Goal: Task Accomplishment & Management: Manage account settings

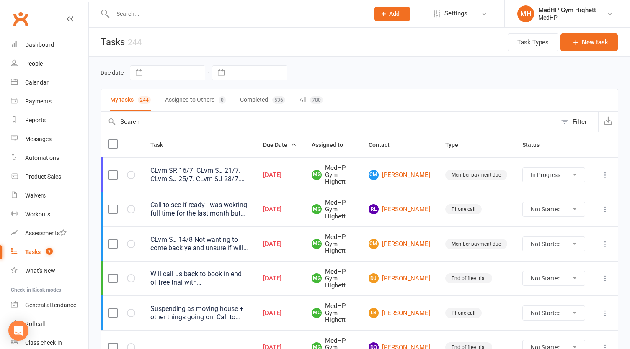
select select "started"
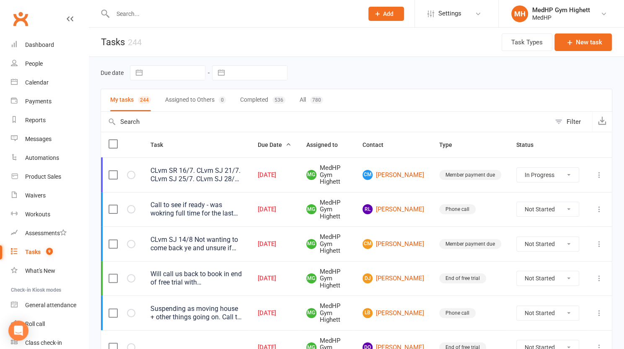
click at [146, 27] on div at bounding box center [229, 13] width 257 height 27
click at [166, 18] on input "text" at bounding box center [233, 14] width 247 height 12
paste input "[PERSON_NAME]"
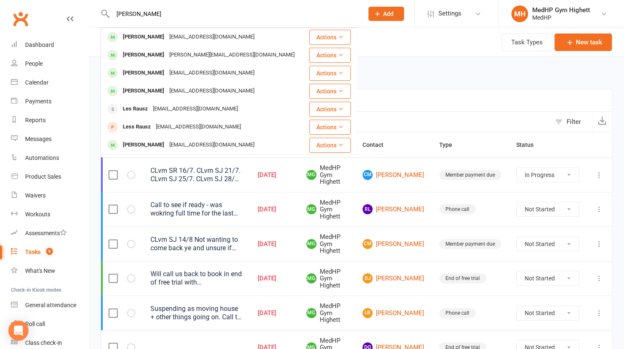
type input "[PERSON_NAME]"
click at [167, 33] on div "[EMAIL_ADDRESS][DOMAIN_NAME]" at bounding box center [212, 37] width 90 height 12
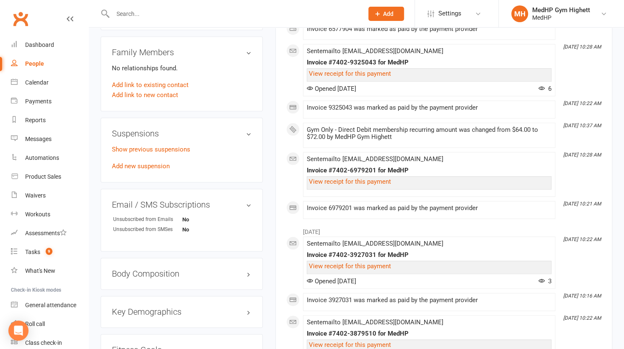
scroll to position [430, 0]
click at [158, 165] on link "Add new suspension" at bounding box center [141, 166] width 58 height 8
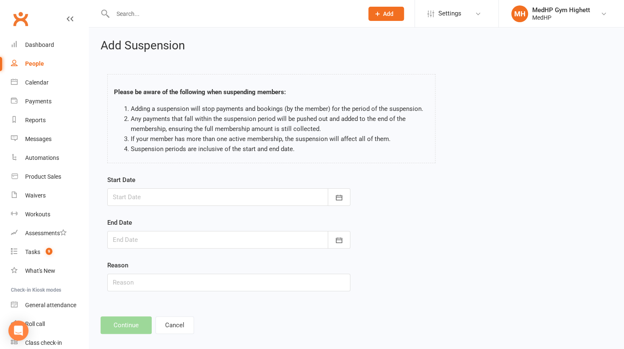
click at [138, 199] on div at bounding box center [228, 198] width 243 height 18
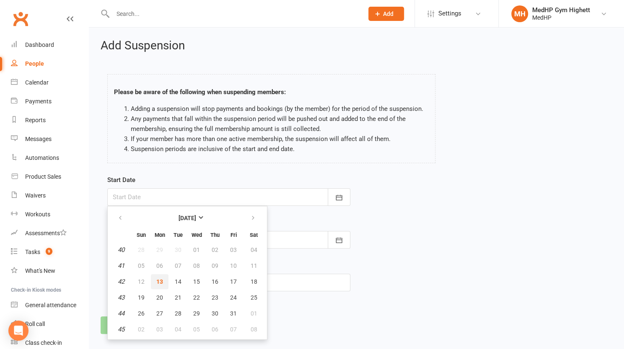
click at [158, 280] on span "13" at bounding box center [159, 282] width 7 height 7
type input "[DATE]"
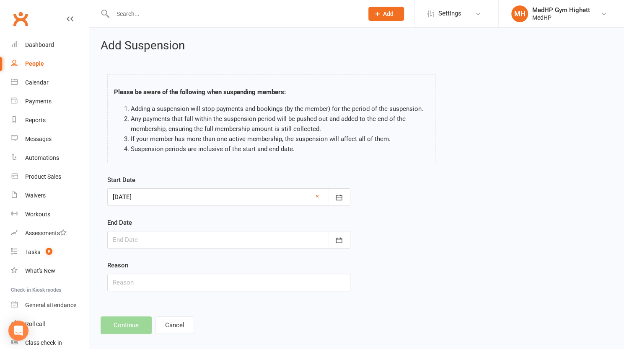
click at [150, 240] on div at bounding box center [228, 240] width 243 height 18
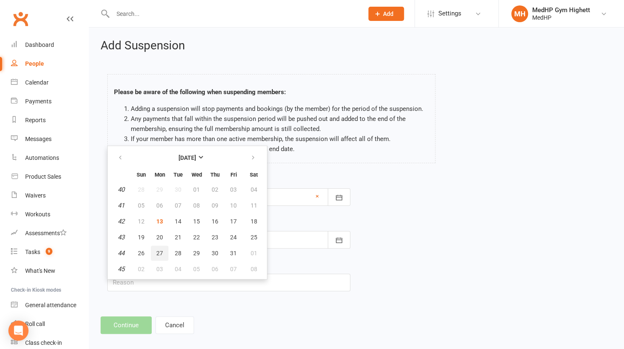
click at [160, 254] on span "27" at bounding box center [159, 253] width 7 height 7
type input "[DATE]"
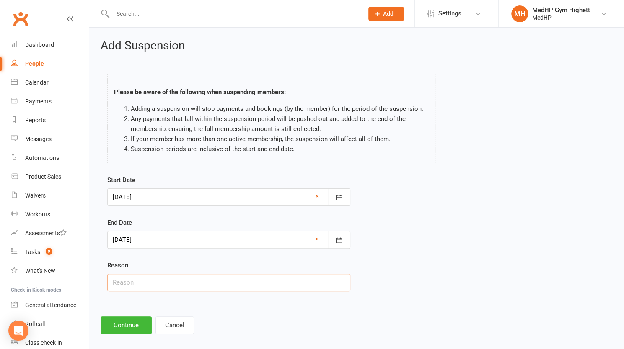
click at [158, 284] on input "text" at bounding box center [228, 283] width 243 height 18
type input "Away"
click at [133, 320] on button "Continue" at bounding box center [126, 326] width 51 height 18
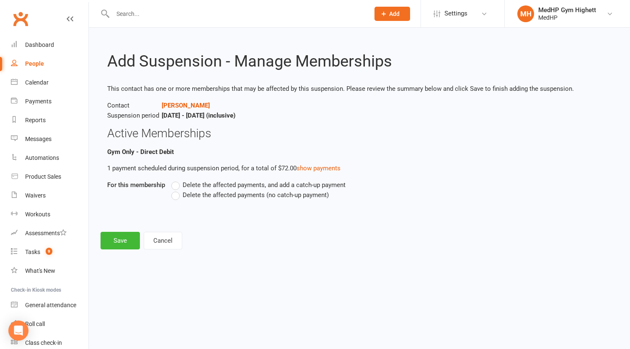
click at [187, 191] on span "Delete the affected payments (no catch-up payment)" at bounding box center [256, 194] width 146 height 9
click at [177, 190] on input "Delete the affected payments (no catch-up payment)" at bounding box center [173, 190] width 5 height 0
click at [122, 243] on button "Save" at bounding box center [120, 241] width 39 height 18
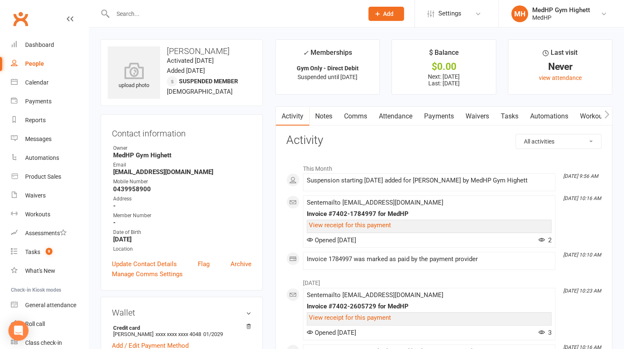
click at [182, 19] on input "text" at bounding box center [233, 14] width 247 height 12
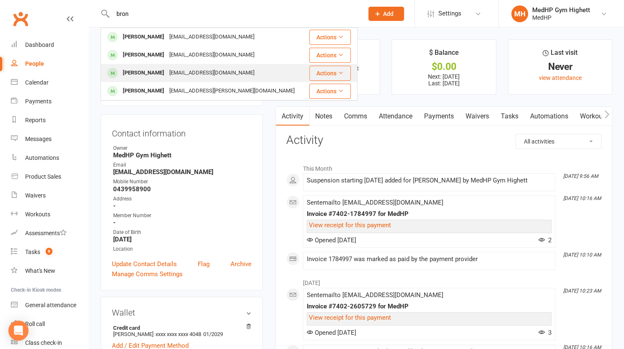
type input "bron"
click at [167, 71] on div "[PERSON_NAME]" at bounding box center [143, 73] width 47 height 12
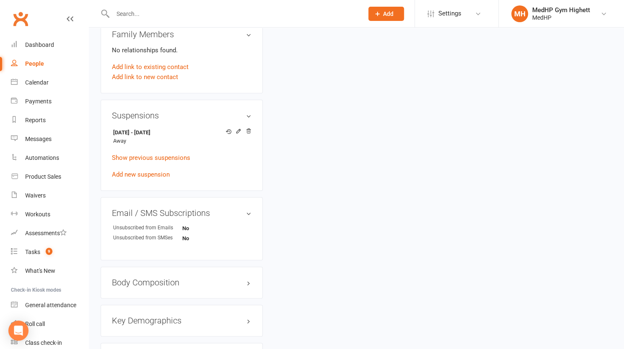
scroll to position [441, 0]
click at [239, 130] on icon at bounding box center [238, 131] width 6 height 6
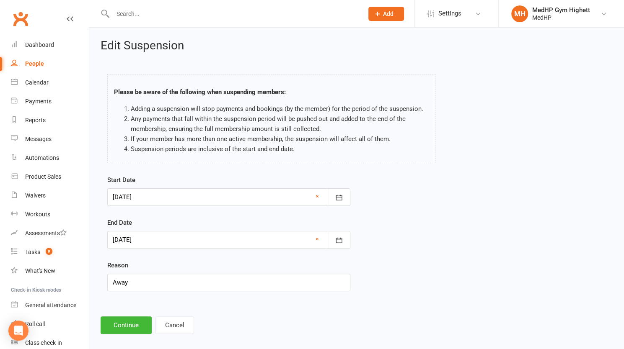
click at [173, 195] on div at bounding box center [228, 198] width 243 height 18
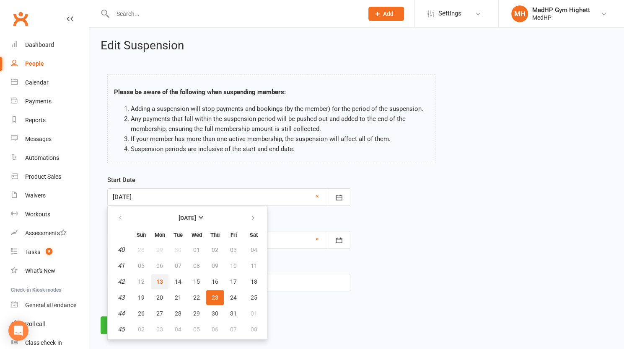
click at [161, 279] on span "13" at bounding box center [159, 282] width 7 height 7
type input "[DATE]"
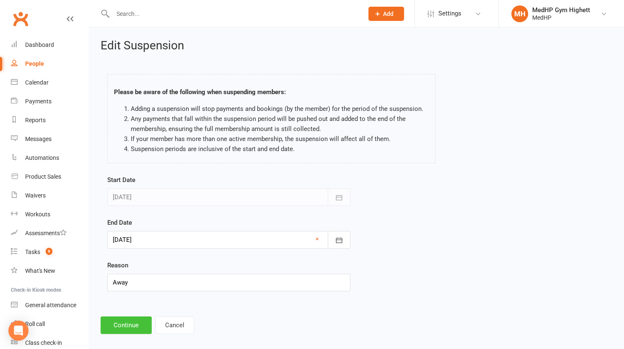
click at [128, 326] on button "Continue" at bounding box center [126, 326] width 51 height 18
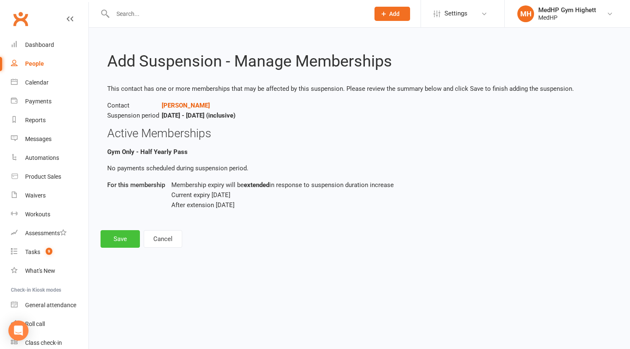
click at [114, 235] on button "Save" at bounding box center [120, 239] width 39 height 18
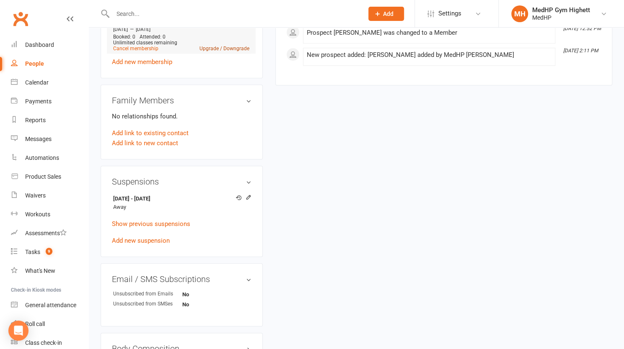
scroll to position [375, 0]
click at [38, 250] on div "Tasks" at bounding box center [32, 252] width 15 height 7
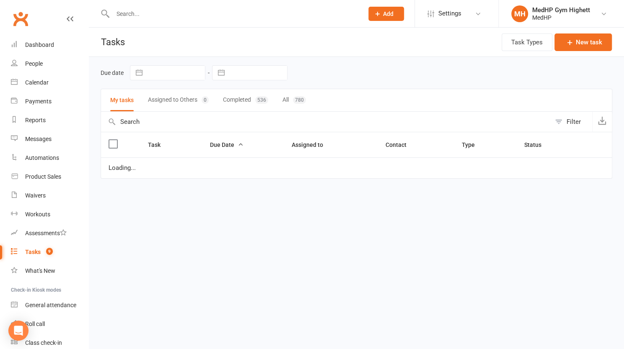
select select "started"
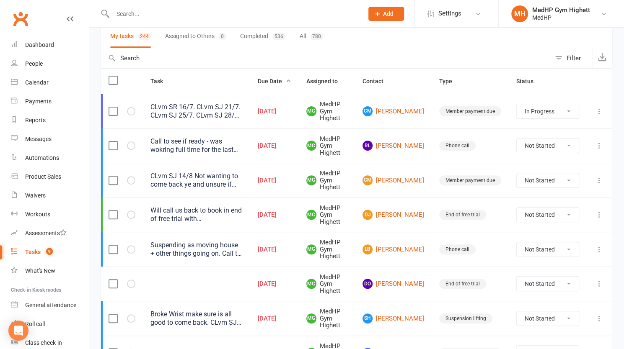
scroll to position [72, 0]
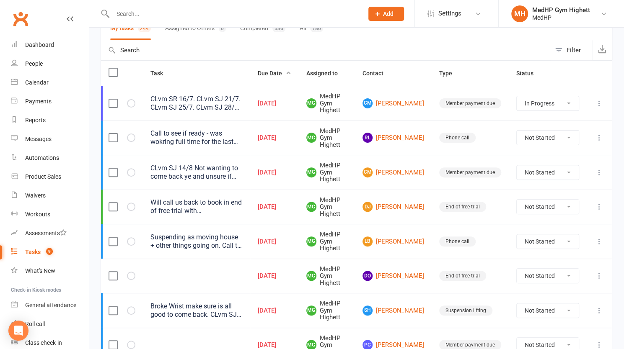
click at [234, 142] on div "Call to see if ready - was wokring full time for the last month but wants to co…" at bounding box center [196, 137] width 92 height 17
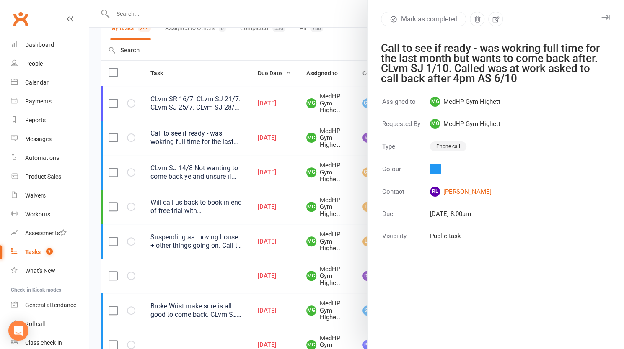
click at [234, 142] on div at bounding box center [356, 174] width 535 height 349
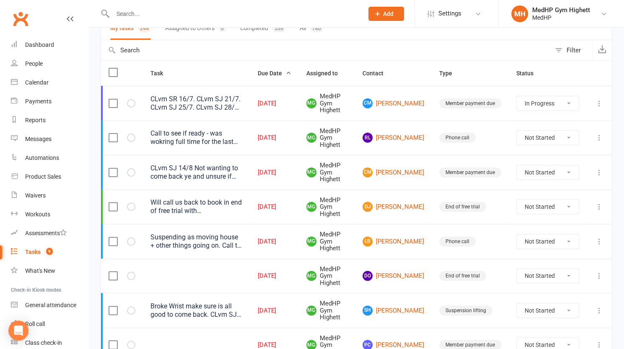
click at [595, 138] on icon at bounding box center [599, 138] width 8 height 8
click at [561, 172] on link "Edit" at bounding box center [555, 170] width 83 height 17
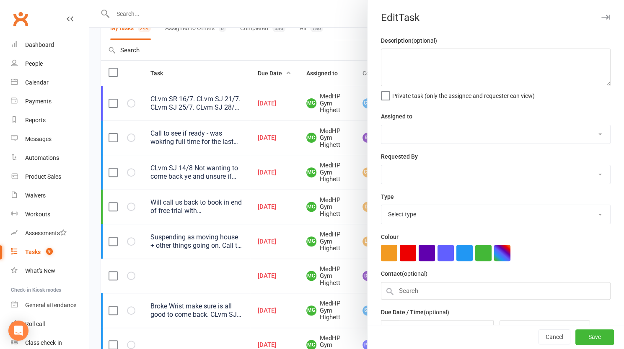
type textarea "Call to see if ready - was wokring full time for the last month but wants to co…"
select select "46188"
type input "[DATE]"
type input "8:00am"
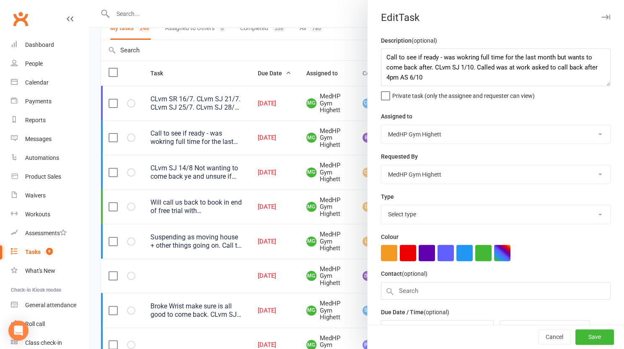
select select "23034"
click at [489, 81] on textarea "Call to see if ready - was wokring full time for the last month but wants to co…" at bounding box center [496, 68] width 230 height 38
type textarea "Call to see if ready - was wokring full time for the last month but wants to co…"
click at [576, 338] on button "Save" at bounding box center [594, 337] width 39 height 15
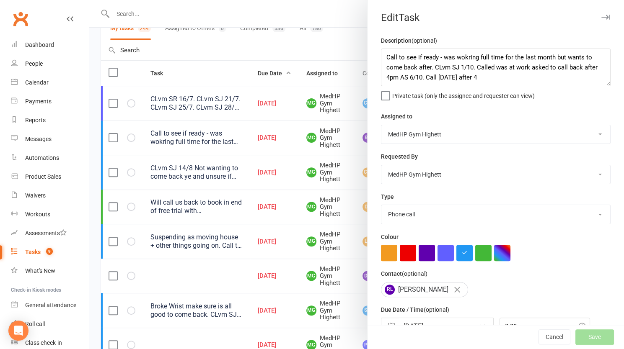
select select "started"
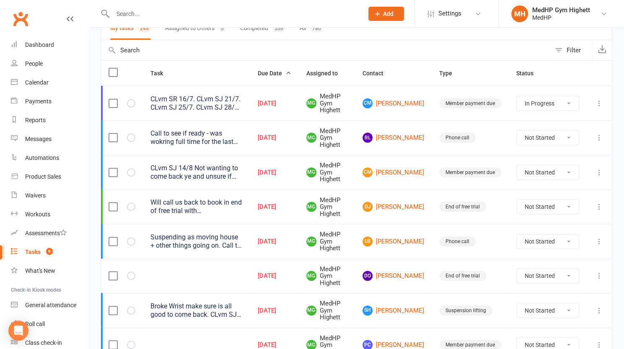
select select "started"
click at [235, 172] on div "CLvm SJ 14/8 Not wanting to come back ye and unsure if will at all. She said sh…" at bounding box center [196, 172] width 92 height 17
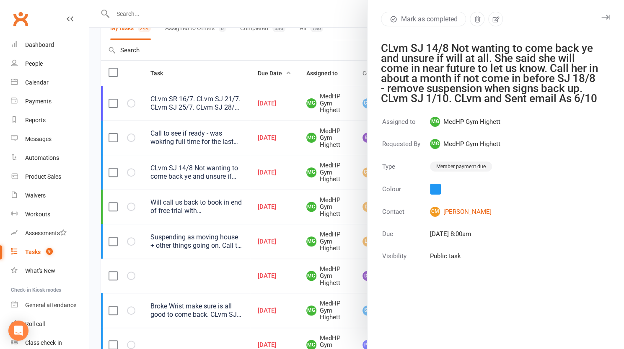
click at [235, 172] on div at bounding box center [356, 174] width 535 height 349
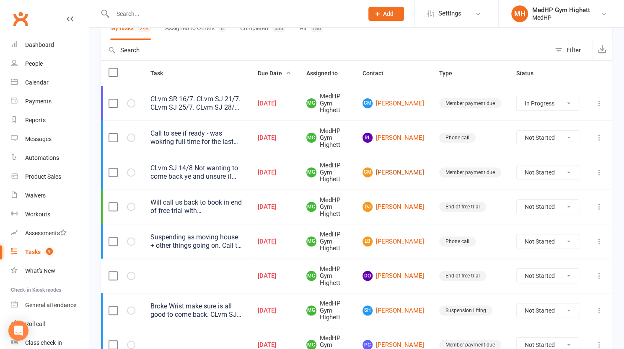
click at [403, 175] on link "CM [PERSON_NAME]" at bounding box center [393, 173] width 62 height 10
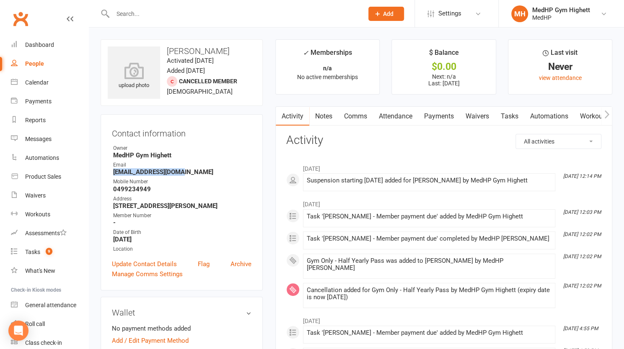
drag, startPoint x: 189, startPoint y: 173, endPoint x: 110, endPoint y: 173, distance: 78.3
click at [110, 173] on div "Contact information Owner MedHP Gym Highett Email [EMAIL_ADDRESS][DOMAIN_NAME] …" at bounding box center [182, 202] width 162 height 176
copy strong "[EMAIL_ADDRESS][DOMAIN_NAME]"
click at [509, 117] on link "Tasks" at bounding box center [509, 116] width 29 height 19
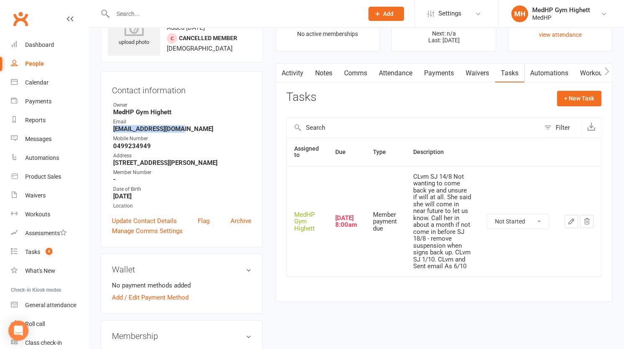
scroll to position [44, 0]
click at [572, 222] on icon "button" at bounding box center [571, 221] width 8 height 8
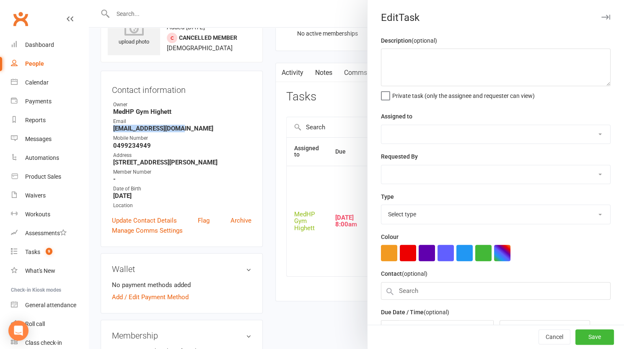
type textarea "CLvm SJ 14/8 Not wanting to come back ye and unsure if will at all. She said sh…"
select select "46188"
type input "[DATE]"
type input "8:00am"
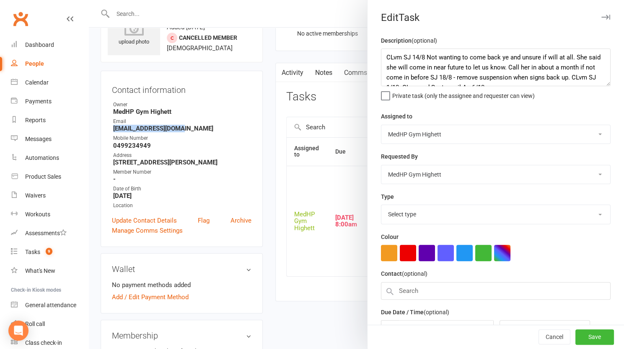
select select "23040"
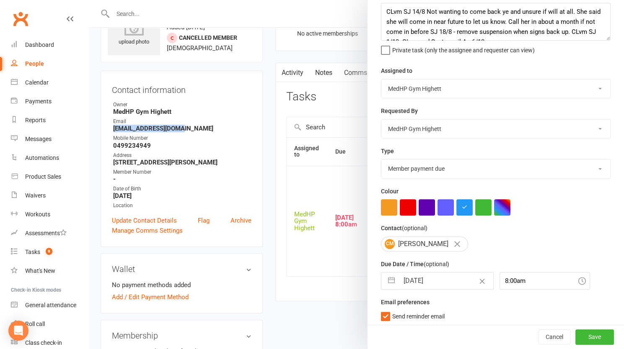
scroll to position [10, 0]
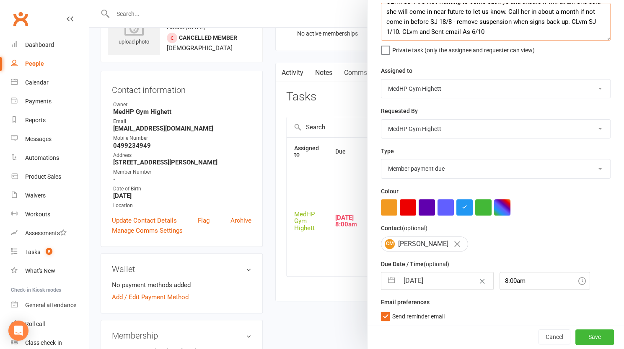
click at [537, 28] on textarea "CLvm SJ 14/8 Not wanting to come back ye and unsure if will at all. She said sh…" at bounding box center [496, 22] width 230 height 38
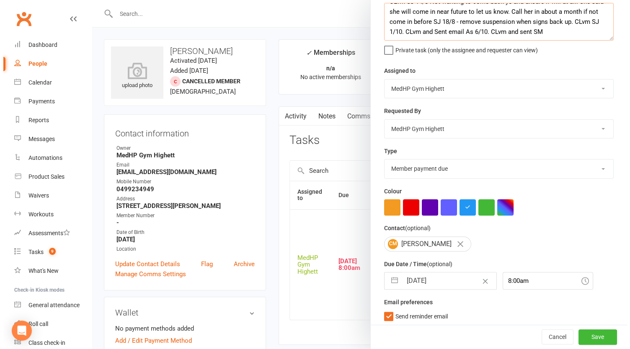
scroll to position [16, 0]
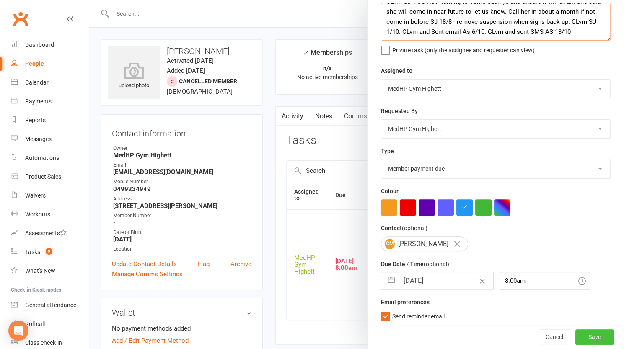
type textarea "CLvm SJ 14/8 Not wanting to come back ye and unsure if will at all. She said sh…"
click at [575, 331] on button "Save" at bounding box center [594, 337] width 39 height 15
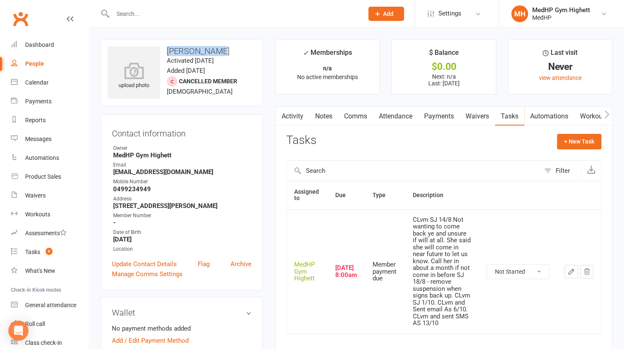
drag, startPoint x: 214, startPoint y: 46, endPoint x: 168, endPoint y: 49, distance: 46.2
click at [168, 49] on div "upload photo [PERSON_NAME] Activated [DATE] Added [DATE] Cancelled member [DEMO…" at bounding box center [182, 72] width 162 height 67
copy h3 "[PERSON_NAME]"
click at [40, 255] on div "Tasks" at bounding box center [32, 252] width 15 height 7
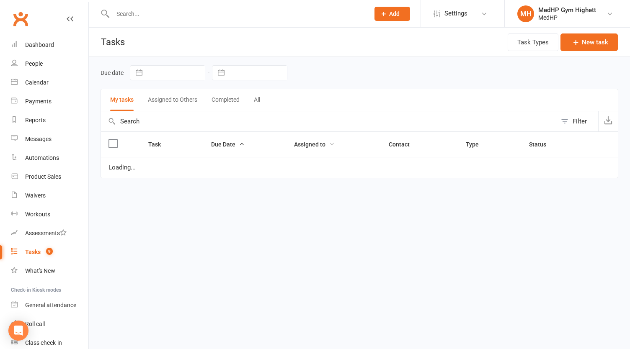
select select "started"
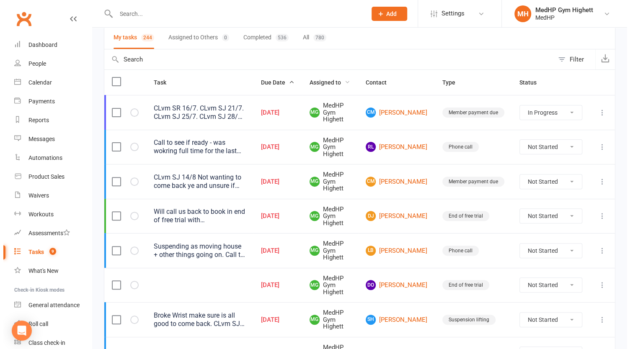
scroll to position [102, 0]
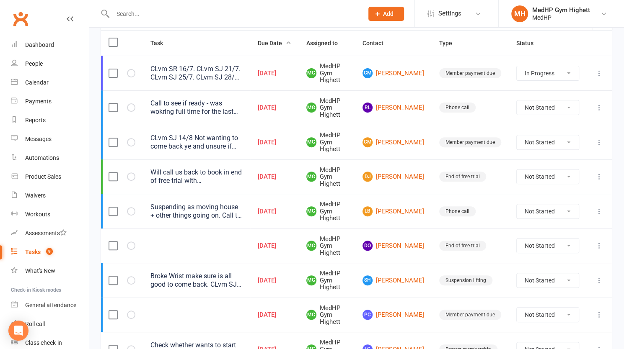
click at [243, 144] on div "CLvm SJ 14/8 Not wanting to come back ye and unsure if will at all. She said sh…" at bounding box center [196, 142] width 92 height 17
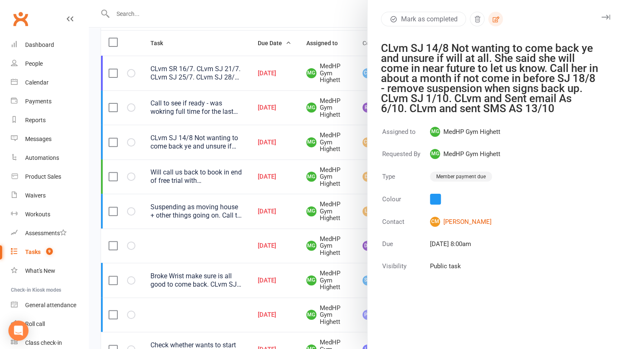
click at [499, 21] on button "button" at bounding box center [495, 19] width 15 height 15
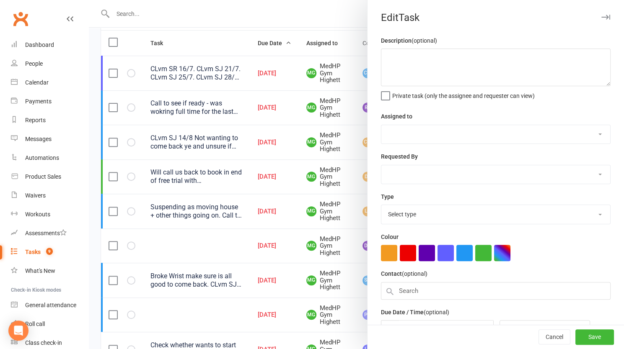
type textarea "CLvm SJ 14/8 Not wanting to come back ye and unsure if will at all. She said sh…"
select select "46188"
type input "[DATE]"
type input "8:00am"
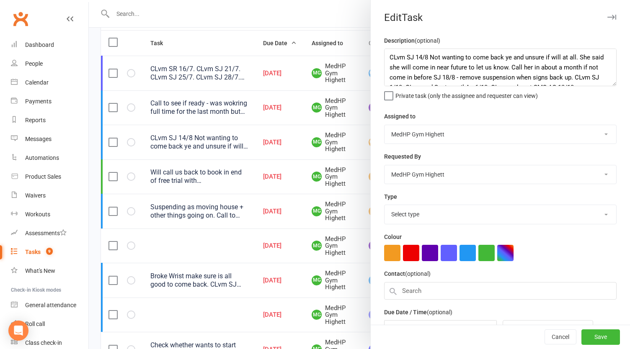
select select "23040"
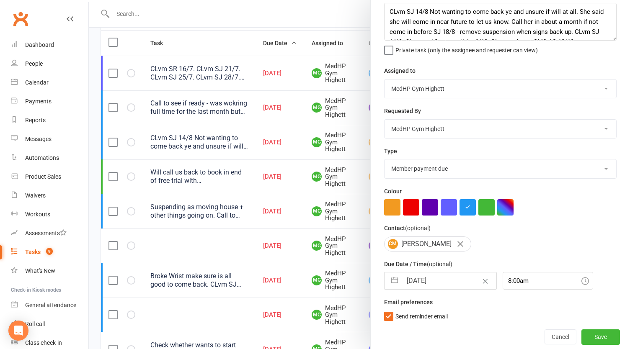
scroll to position [20, 0]
click at [498, 32] on textarea "CLvm SJ 14/8 Not wanting to come back ye and unsure if will at all. She said sh…" at bounding box center [500, 22] width 233 height 38
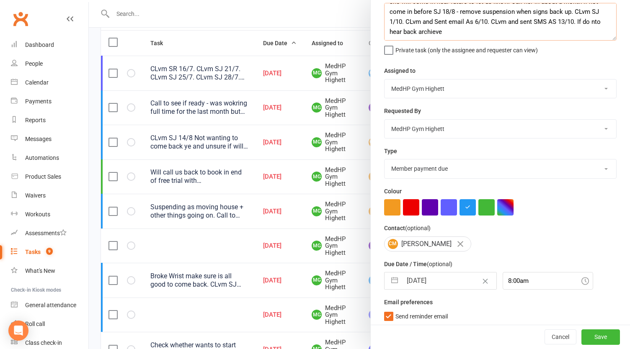
click at [471, 31] on textarea "CLvm SJ 14/8 Not wanting to come back ye and unsure if will at all. She said sh…" at bounding box center [500, 22] width 233 height 38
click at [423, 31] on textarea "CLvm SJ 14/8 Not wanting to come back ye and unsure if will at all. She said sh…" at bounding box center [500, 22] width 233 height 38
click at [496, 36] on textarea "CLvm SJ 14/8 Not wanting to come back ye and unsure if will at all. She said sh…" at bounding box center [500, 22] width 233 height 38
drag, startPoint x: 506, startPoint y: 33, endPoint x: 482, endPoint y: 30, distance: 24.5
click at [482, 30] on textarea "CLvm SJ 14/8 Not wanting to come back ye and unsure if will at all. She said sh…" at bounding box center [500, 22] width 233 height 38
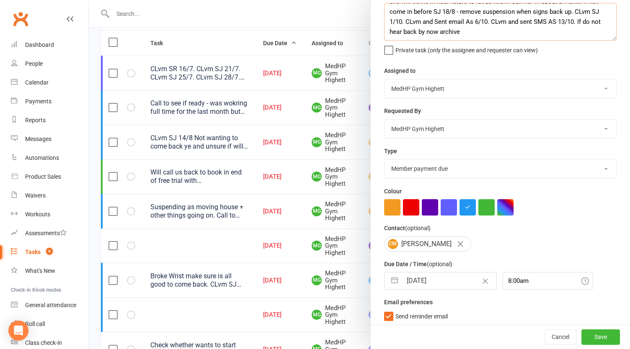
click at [504, 34] on textarea "CLvm SJ 14/8 Not wanting to come back ye and unsure if will at all. She said sh…" at bounding box center [500, 22] width 233 height 38
type textarea "CLvm SJ 14/8 Not wanting to come back ye and unsure if will at all. She said sh…"
select select "8"
select select "2025"
select select "9"
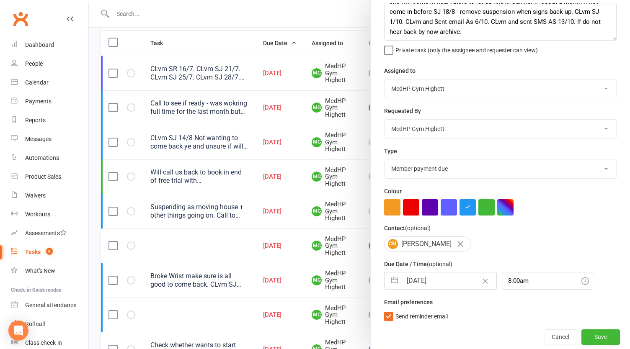
select select "2025"
select select "10"
select select "2025"
click at [452, 274] on input "[DATE]" at bounding box center [449, 281] width 94 height 17
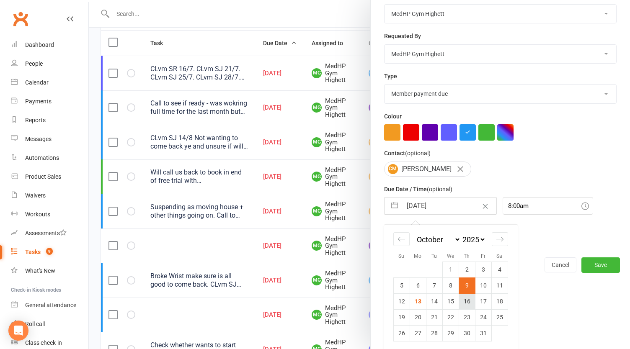
click at [463, 306] on td "16" at bounding box center [467, 302] width 16 height 16
type input "[DATE]"
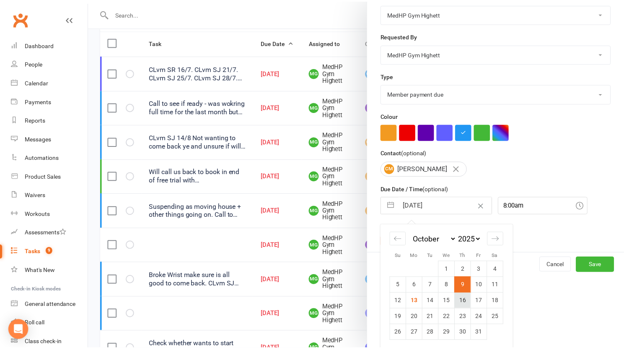
scroll to position [46, 0]
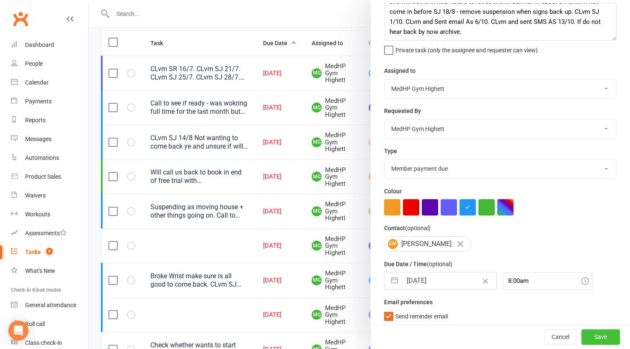
click at [591, 344] on button "Save" at bounding box center [601, 337] width 39 height 15
select select "started"
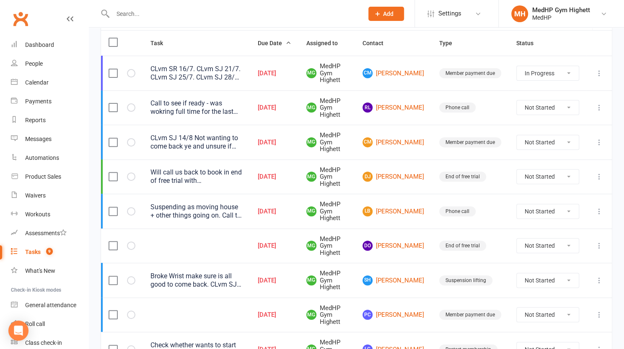
select select "started"
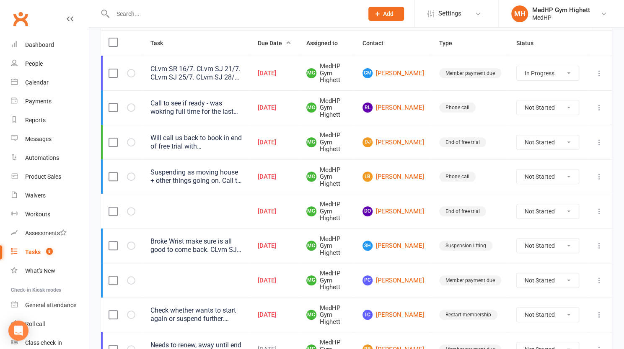
click at [217, 147] on div "Will call us back to book in end of free trial with [PERSON_NAME] after [DATE] …" at bounding box center [196, 142] width 92 height 17
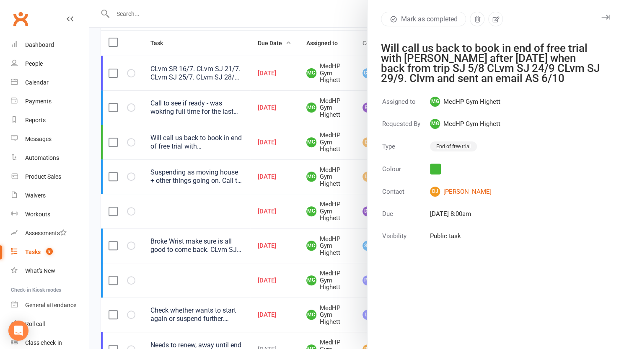
click at [217, 147] on div at bounding box center [356, 174] width 535 height 349
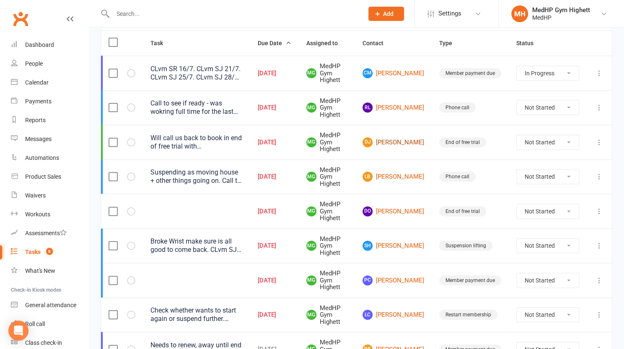
click at [399, 143] on link "DJ [PERSON_NAME]" at bounding box center [393, 142] width 62 height 10
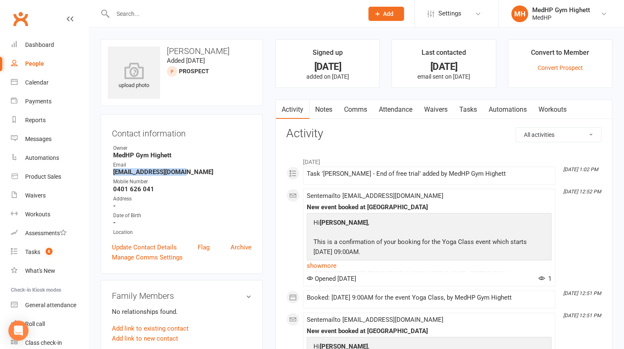
drag, startPoint x: 188, startPoint y: 174, endPoint x: 113, endPoint y: 172, distance: 74.6
click at [113, 172] on strong "[EMAIL_ADDRESS][DOMAIN_NAME]" at bounding box center [182, 172] width 138 height 8
copy strong "[EMAIL_ADDRESS][DOMAIN_NAME]"
click at [193, 145] on div "Owner" at bounding box center [182, 149] width 138 height 8
click at [61, 252] on link "Tasks 8" at bounding box center [50, 252] width 78 height 19
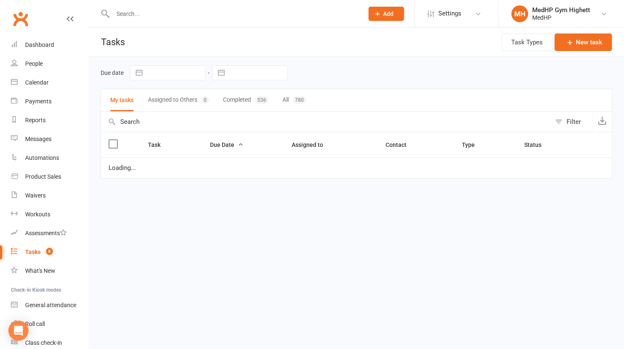
select select "started"
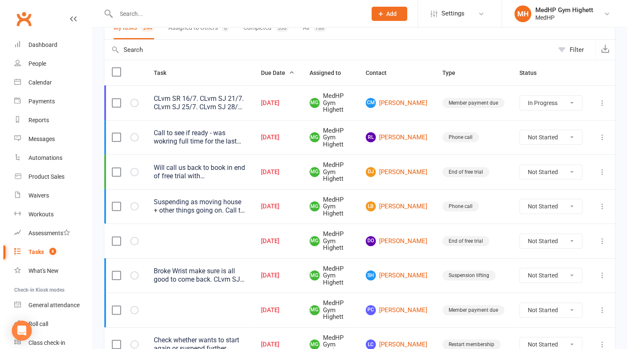
scroll to position [72, 0]
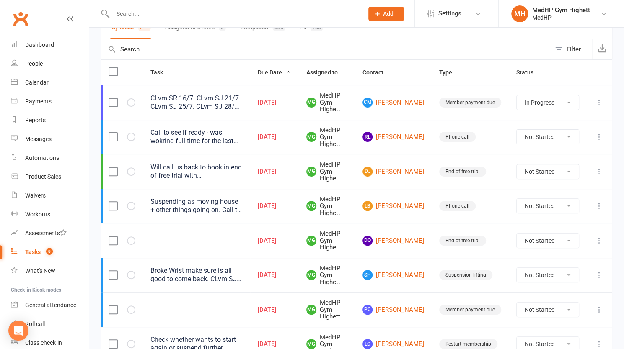
click at [241, 172] on div "Will call us back to book in end of free trial with [PERSON_NAME] after [DATE] …" at bounding box center [196, 171] width 92 height 17
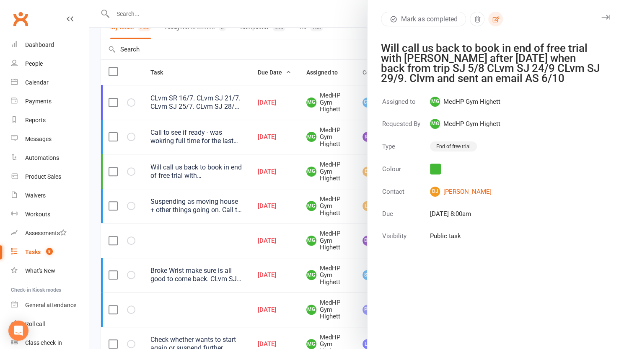
click at [492, 21] on icon "button" at bounding box center [496, 20] width 8 height 8
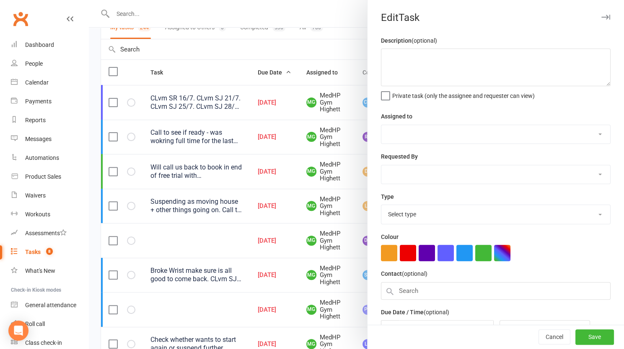
type textarea "Will call us back to book in end of free trial with [PERSON_NAME] after [DATE] …"
select select "46188"
type input "[DATE]"
type input "8:00am"
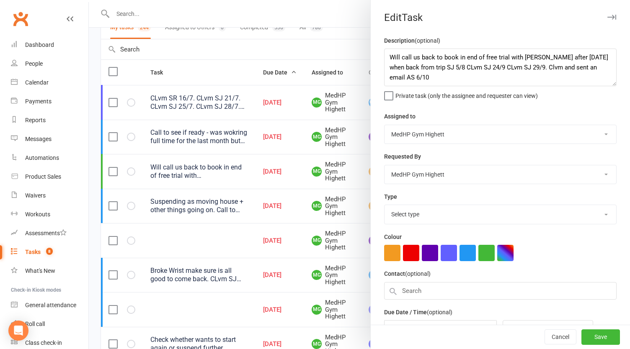
select select "23465"
click at [434, 83] on textarea "Will call us back to book in end of free trial with [PERSON_NAME] after [DATE] …" at bounding box center [500, 68] width 233 height 38
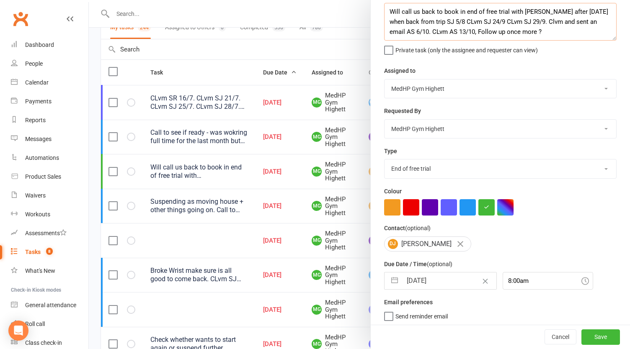
type textarea "Will call us back to book in end of free trial with [PERSON_NAME] after [DATE] …"
click at [451, 274] on input "[DATE]" at bounding box center [449, 281] width 94 height 17
select select "8"
select select "2025"
select select "9"
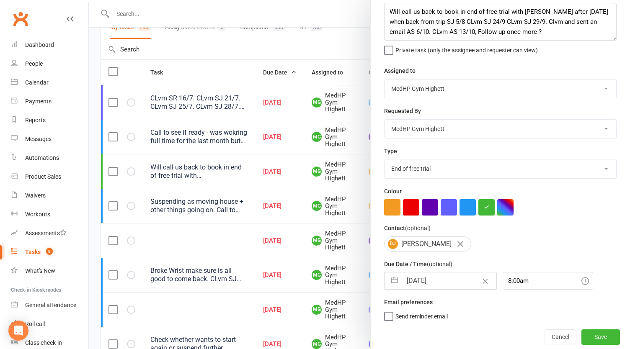
select select "2025"
select select "10"
select select "2025"
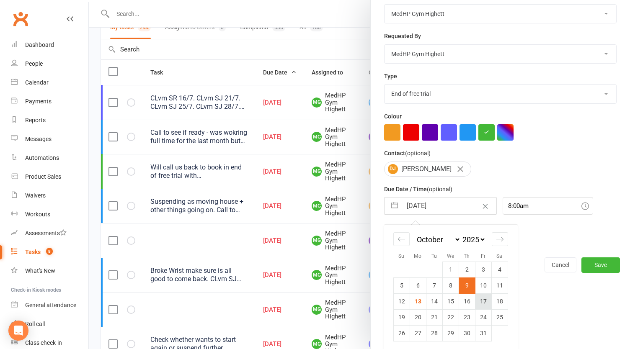
click at [479, 300] on td "17" at bounding box center [483, 302] width 16 height 16
type input "[DATE]"
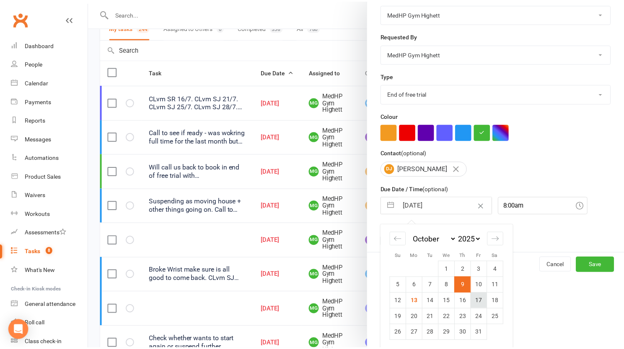
scroll to position [46, 0]
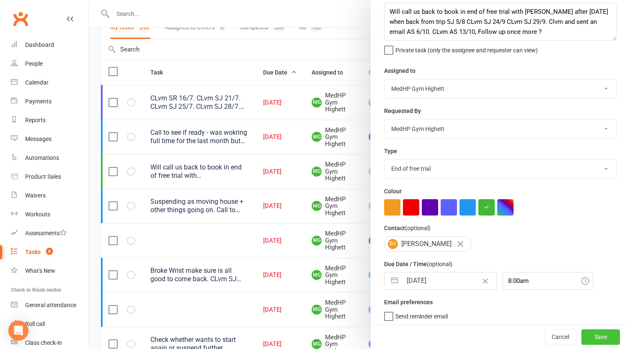
click at [587, 338] on button "Save" at bounding box center [601, 337] width 39 height 15
select select "started"
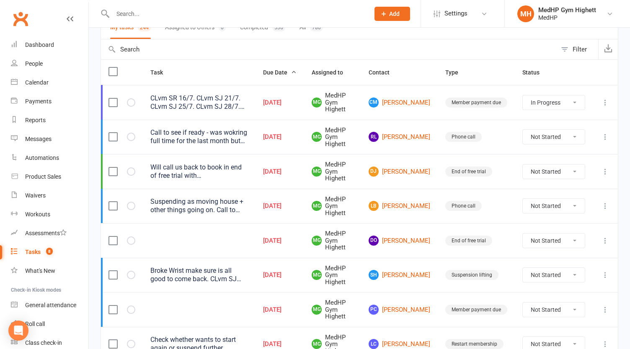
select select "started"
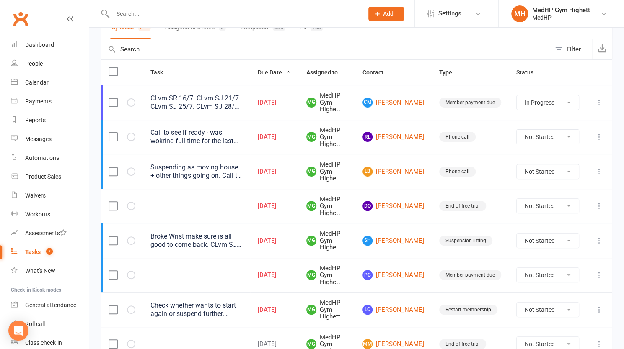
click at [212, 168] on div "Suspending as moving house + other things going on. Call to check in about retu…" at bounding box center [196, 171] width 92 height 17
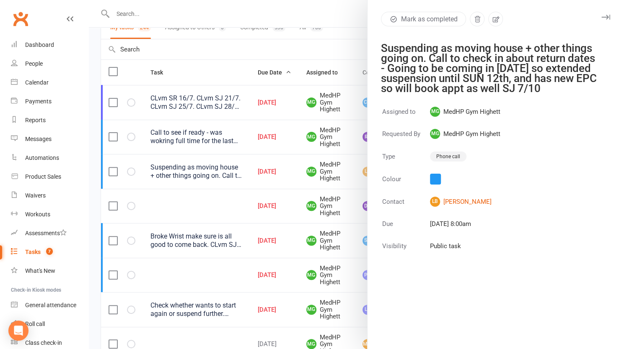
click at [212, 168] on div at bounding box center [356, 174] width 535 height 349
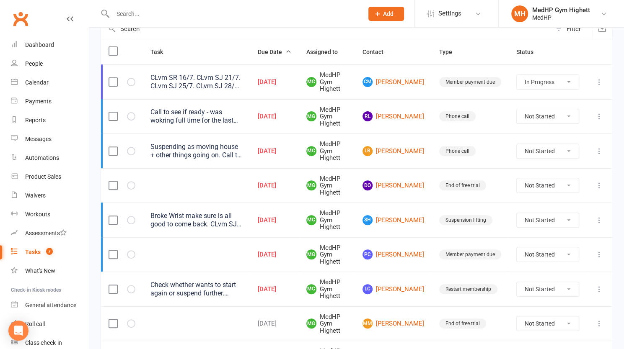
scroll to position [95, 0]
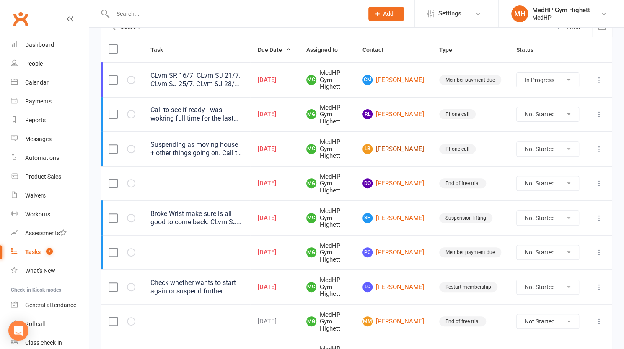
click at [401, 150] on link "LB [PERSON_NAME]" at bounding box center [393, 149] width 62 height 10
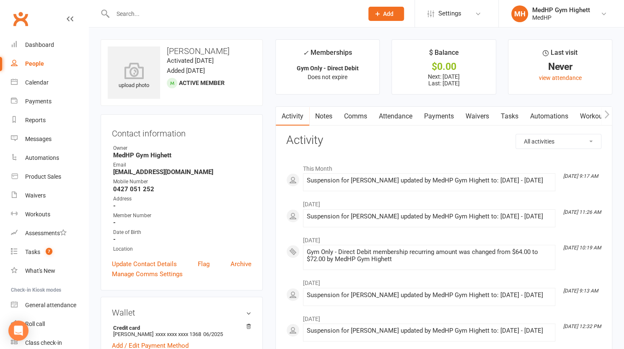
click at [498, 117] on link "Tasks" at bounding box center [509, 116] width 29 height 19
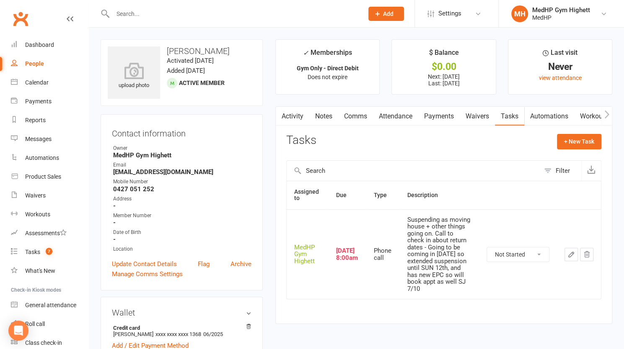
click at [568, 252] on icon "button" at bounding box center [571, 255] width 8 height 8
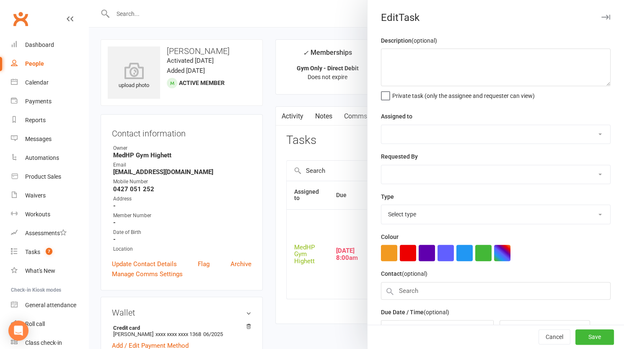
type textarea "Suspending as moving house + other things going on. Call to check in about retu…"
select select "46188"
type input "[DATE]"
type input "8:00am"
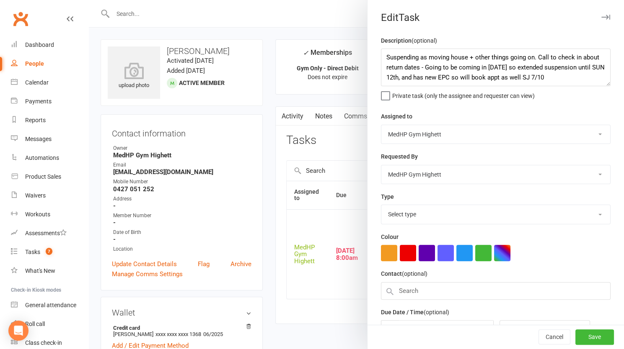
select select "23034"
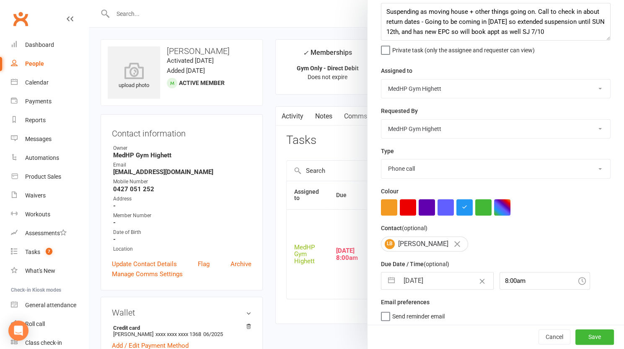
select select "8"
select select "2025"
select select "9"
select select "2025"
select select "10"
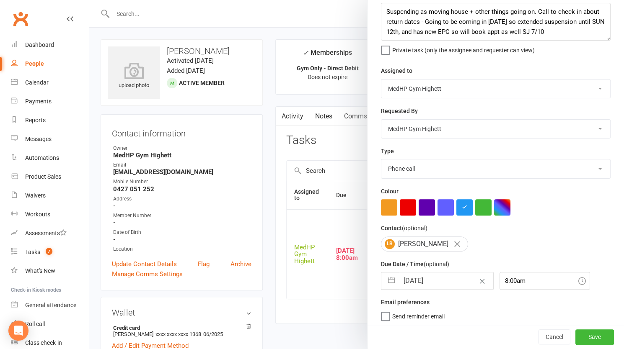
select select "2025"
click at [441, 283] on input "[DATE]" at bounding box center [446, 281] width 94 height 17
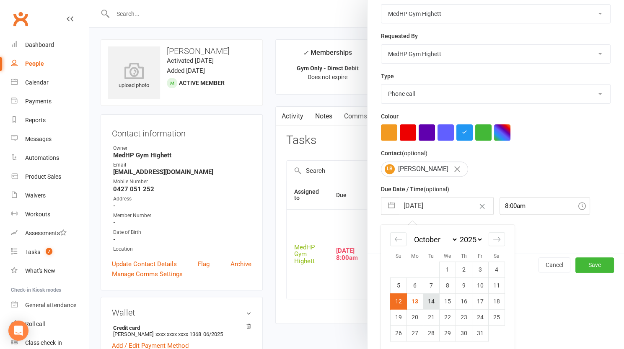
click at [425, 300] on td "14" at bounding box center [431, 302] width 16 height 16
type input "[DATE]"
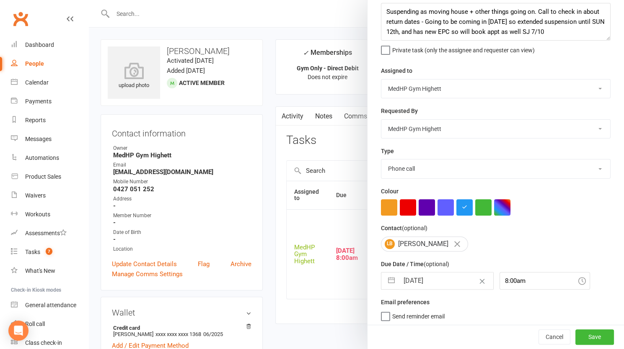
scroll to position [10, 0]
click at [468, 40] on textarea "Suspending as moving house + other things going on. Call to check in about retu…" at bounding box center [496, 22] width 230 height 38
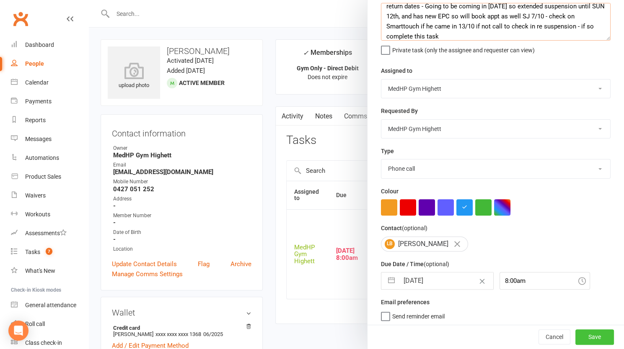
type textarea "Suspending as moving house + other things going on. Call to check in about retu…"
click at [579, 336] on button "Save" at bounding box center [594, 337] width 39 height 15
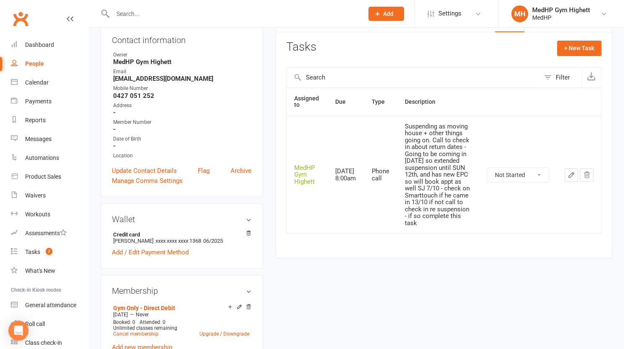
scroll to position [94, 0]
click at [44, 246] on link "Tasks 6" at bounding box center [50, 252] width 78 height 19
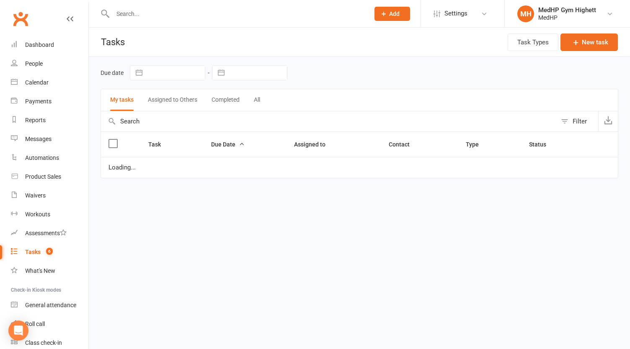
select select "started"
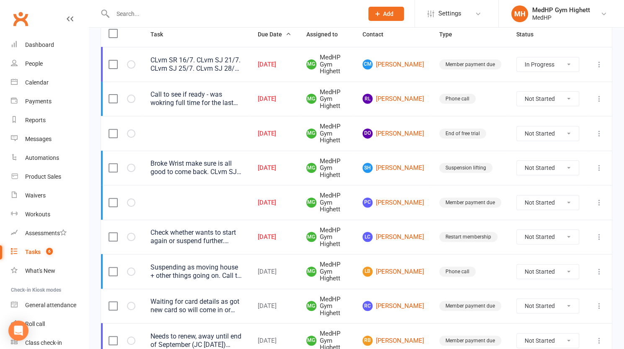
scroll to position [112, 0]
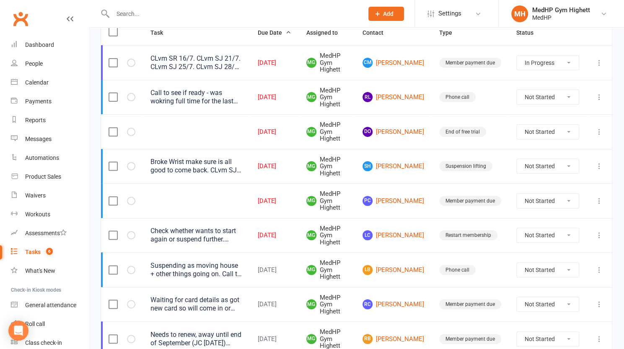
click at [205, 236] on div "Check whether wants to start again or suspend further. Husband is sick" at bounding box center [196, 235] width 92 height 17
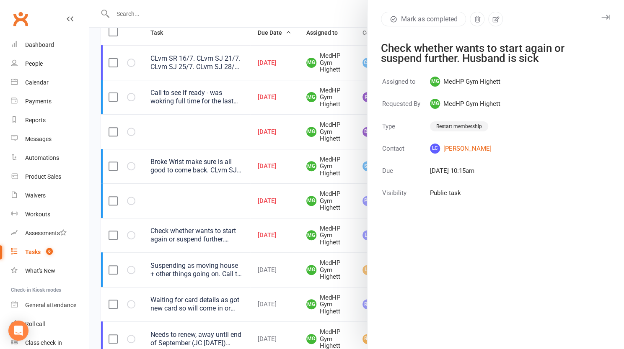
click at [205, 236] on div at bounding box center [356, 174] width 535 height 349
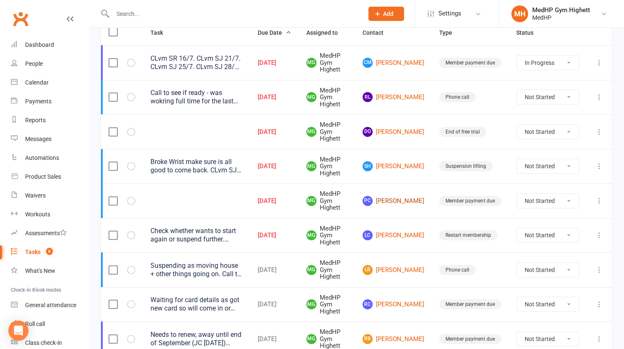
click at [400, 202] on link "PC [PERSON_NAME]" at bounding box center [393, 201] width 62 height 10
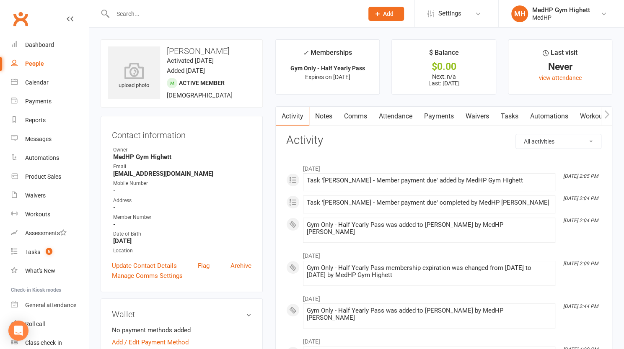
click at [183, 50] on h3 "[PERSON_NAME]" at bounding box center [182, 51] width 148 height 9
copy h3 "[PERSON_NAME]"
click at [510, 118] on link "Tasks" at bounding box center [509, 116] width 29 height 19
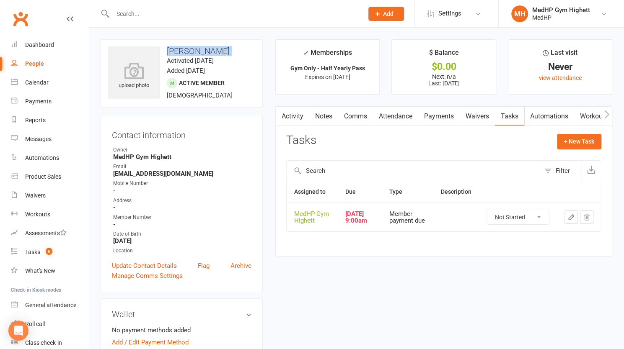
click at [570, 220] on icon "button" at bounding box center [571, 218] width 8 height 8
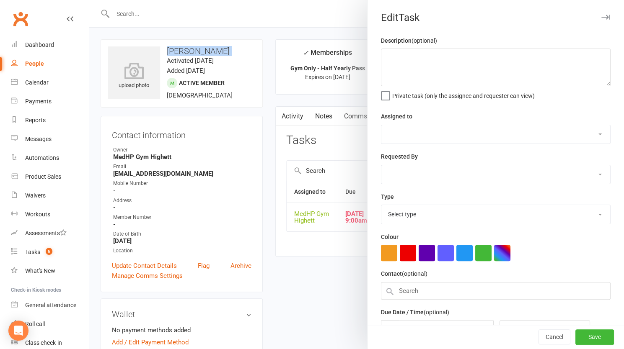
select select "46188"
type input "[DATE]"
type input "9:00am"
select select "23040"
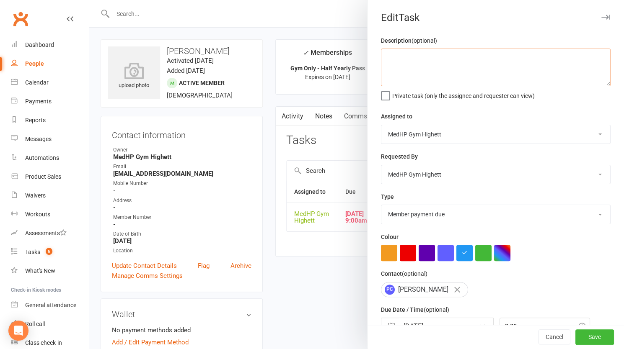
click at [456, 77] on textarea at bounding box center [496, 68] width 230 height 38
type textarea "CLvm AS 13/10"
click at [594, 335] on button "Save" at bounding box center [594, 337] width 39 height 15
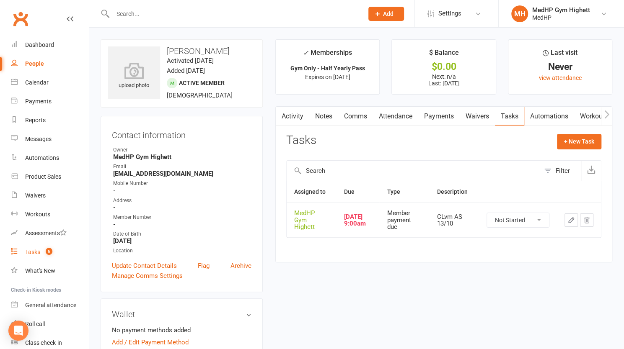
click at [59, 253] on link "Tasks 6" at bounding box center [50, 252] width 78 height 19
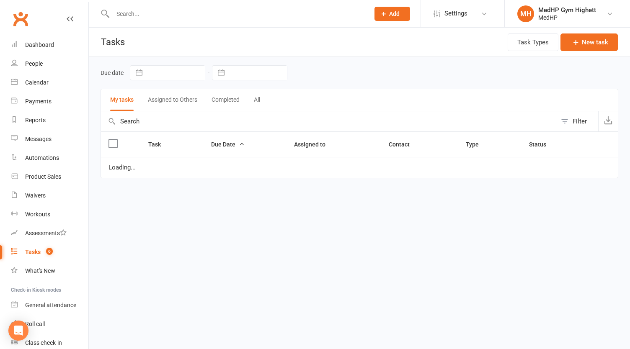
select select "started"
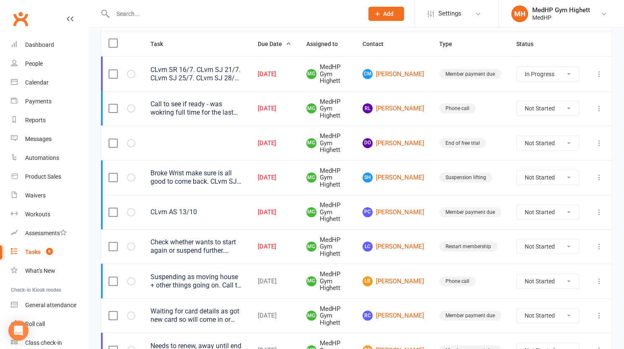
scroll to position [113, 0]
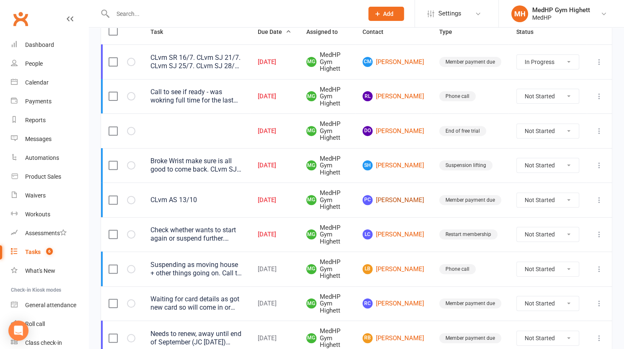
click at [403, 200] on link "PC [PERSON_NAME]" at bounding box center [393, 200] width 62 height 10
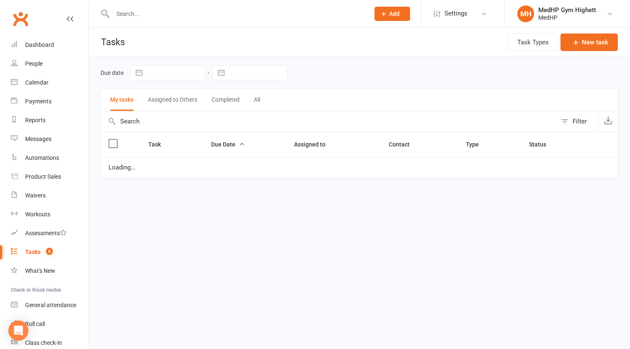
select select "started"
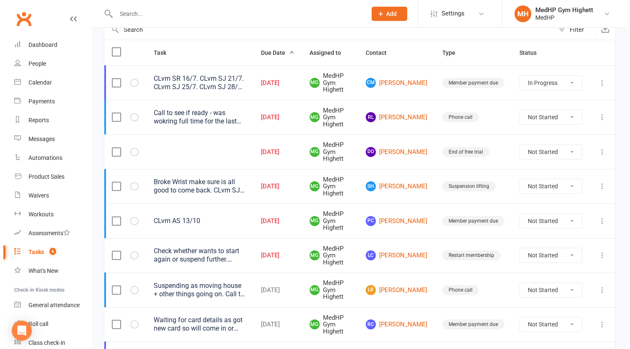
scroll to position [99, 0]
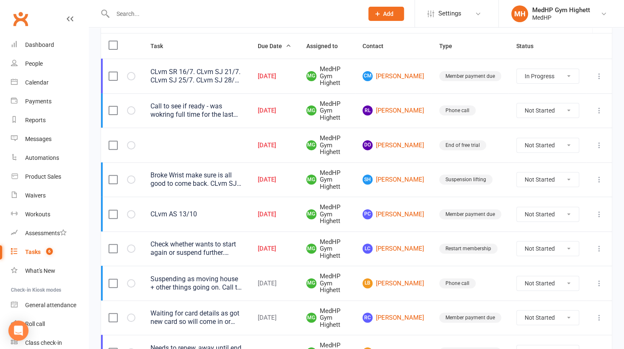
click at [189, 210] on div "CLvm AS 13/10" at bounding box center [196, 214] width 92 height 8
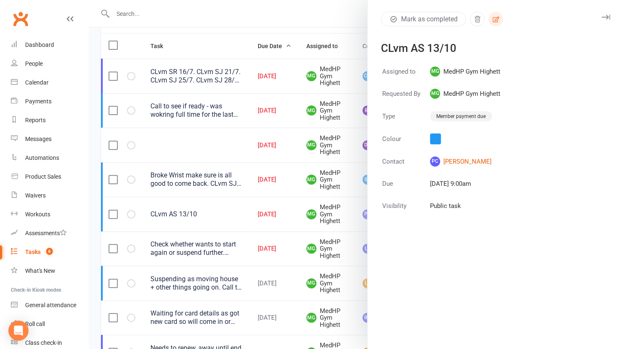
click at [492, 21] on icon "button" at bounding box center [496, 20] width 8 height 8
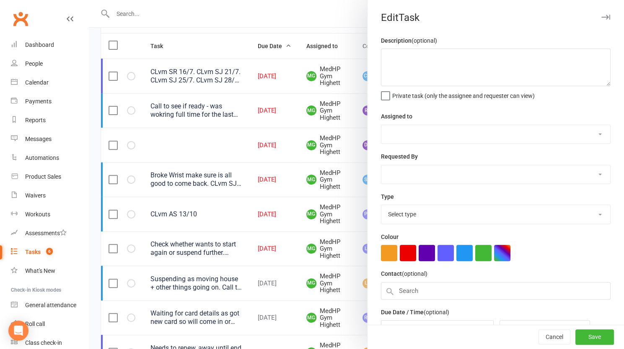
type textarea "CLvm AS 13/10"
select select "46188"
type input "[DATE]"
type input "9:00am"
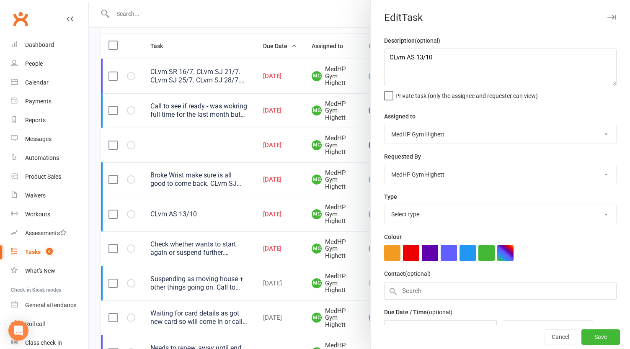
select select "23040"
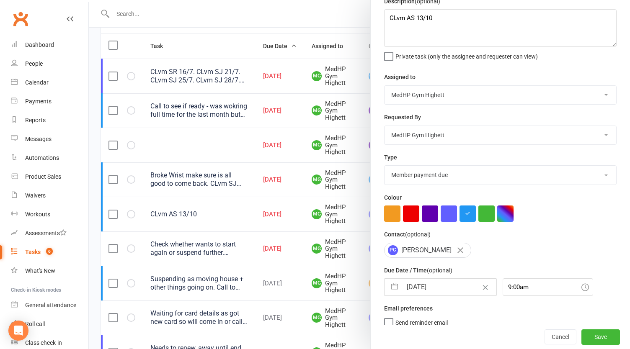
scroll to position [46, 0]
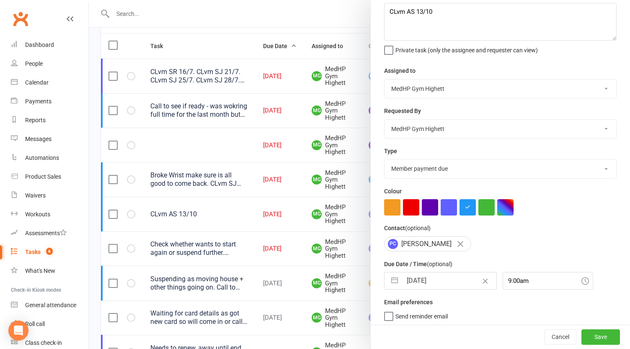
click at [444, 283] on input "[DATE]" at bounding box center [449, 281] width 94 height 17
select select "8"
select select "2025"
select select "9"
select select "2025"
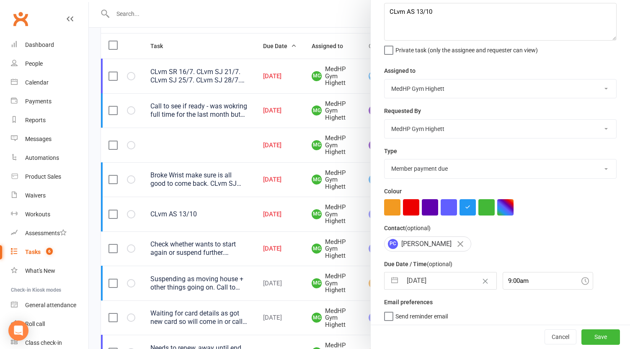
select select "10"
select select "2025"
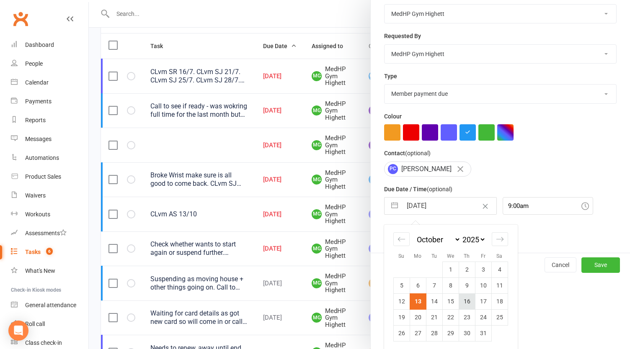
click at [471, 301] on td "16" at bounding box center [467, 302] width 16 height 16
type input "[DATE]"
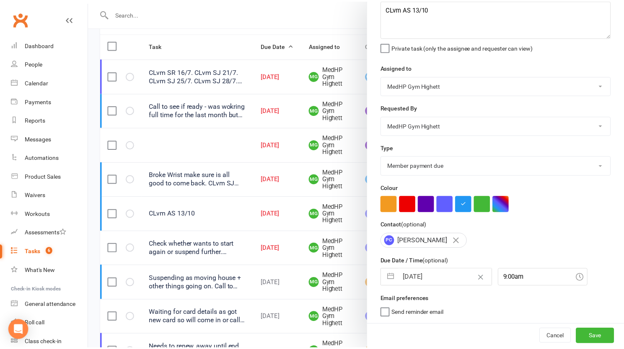
scroll to position [46, 0]
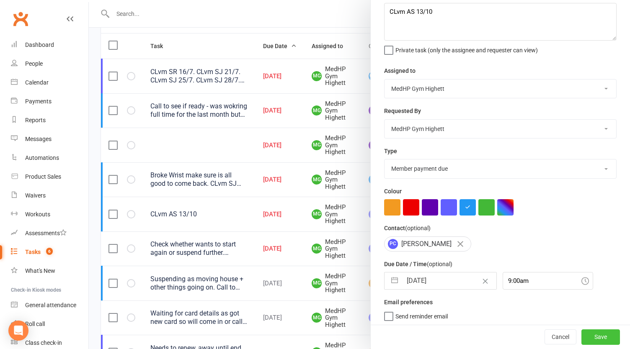
click at [595, 343] on button "Save" at bounding box center [601, 337] width 39 height 15
select select "started"
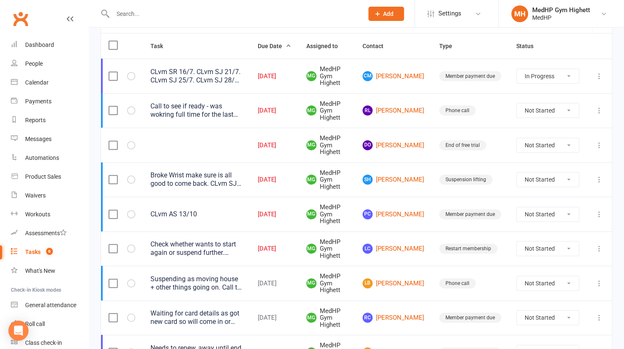
select select "started"
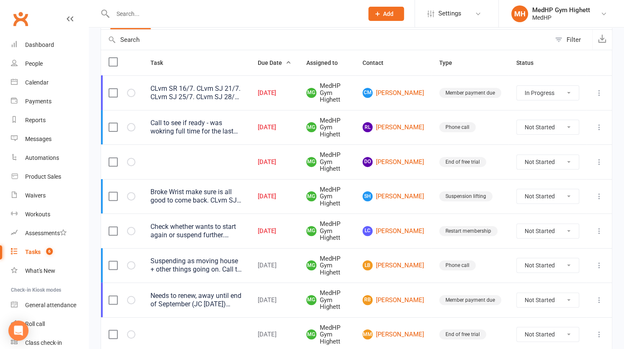
scroll to position [54, 0]
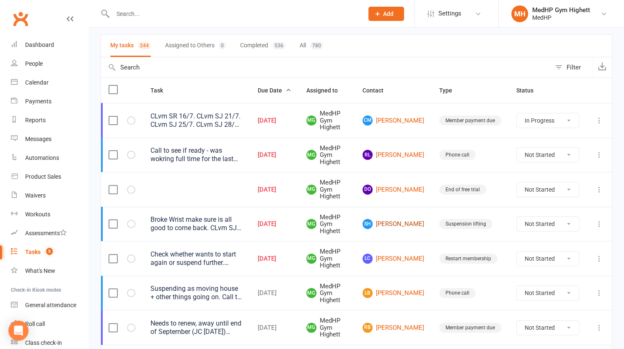
click at [405, 224] on link "SH [PERSON_NAME]" at bounding box center [393, 224] width 62 height 10
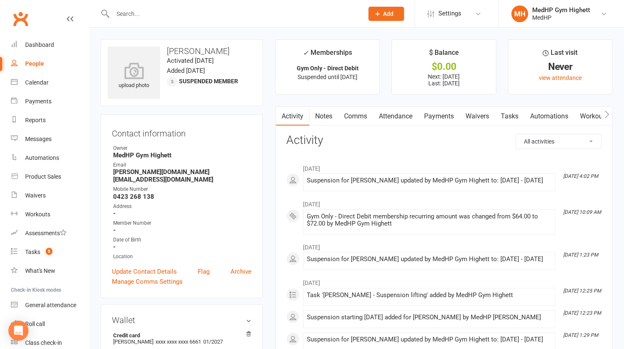
click at [512, 120] on link "Tasks" at bounding box center [509, 116] width 29 height 19
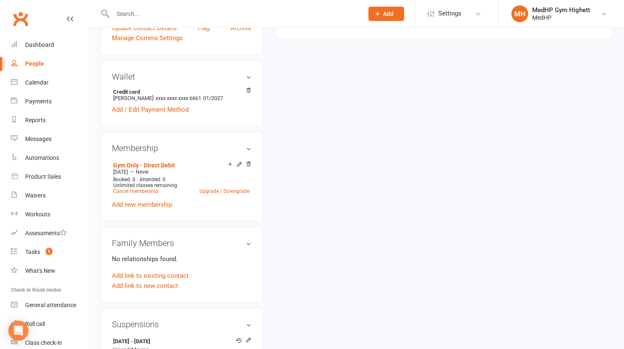
scroll to position [344, 0]
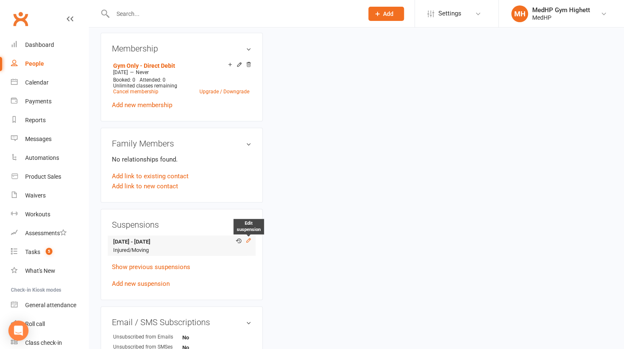
click at [249, 238] on icon at bounding box center [249, 241] width 6 height 6
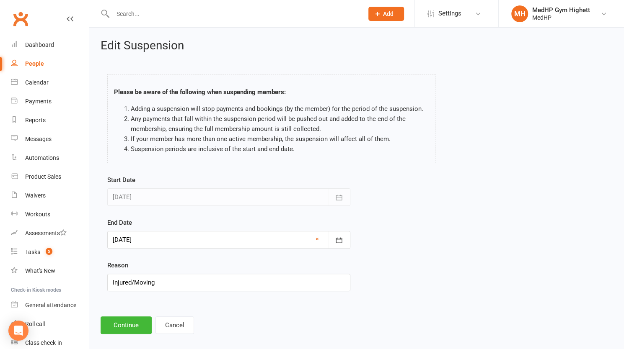
click at [217, 238] on div at bounding box center [228, 240] width 243 height 18
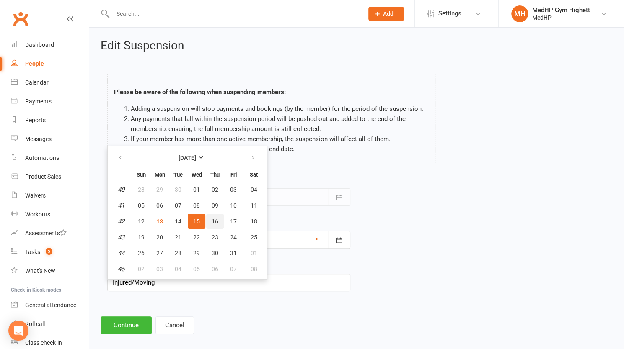
click at [215, 225] on button "16" at bounding box center [215, 221] width 18 height 15
type input "[DATE]"
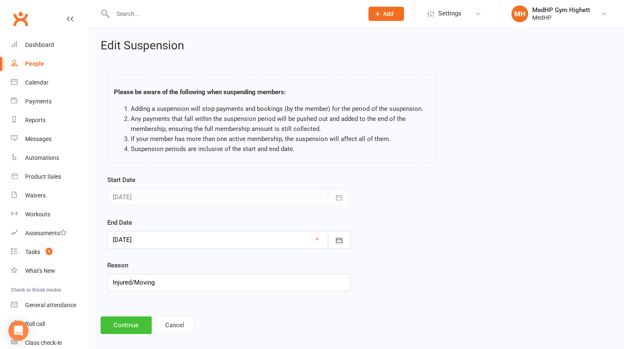
click at [131, 325] on button "Continue" at bounding box center [126, 326] width 51 height 18
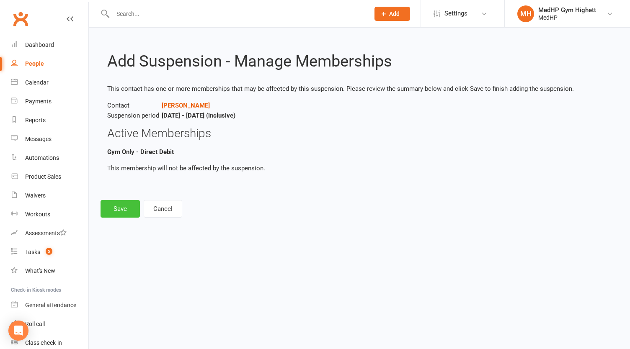
click at [116, 208] on button "Save" at bounding box center [120, 209] width 39 height 18
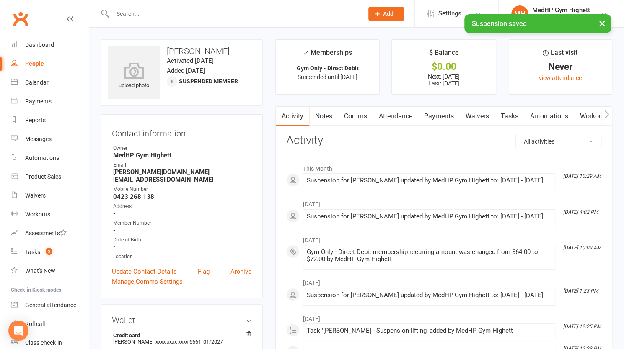
click at [497, 119] on link "Tasks" at bounding box center [509, 116] width 29 height 19
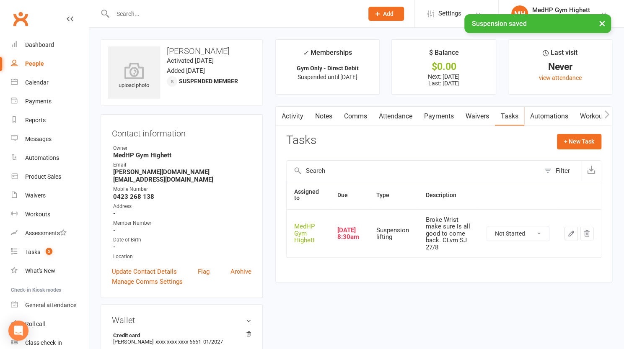
click at [567, 229] on button "button" at bounding box center [570, 233] width 13 height 13
select select "46188"
select select "25832"
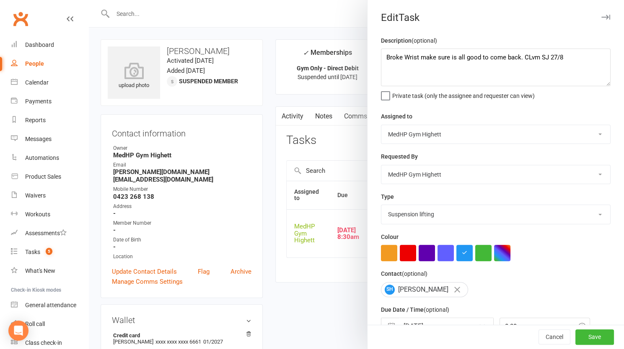
scroll to position [46, 0]
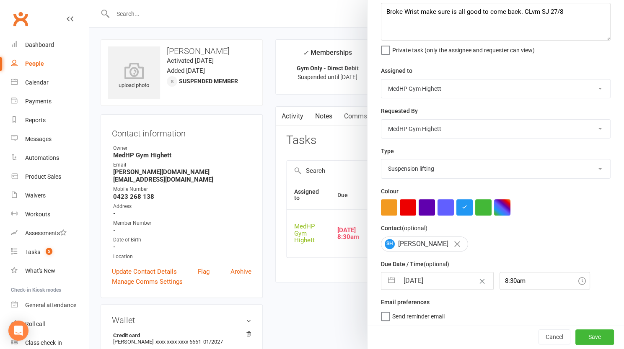
click at [442, 284] on input "[DATE]" at bounding box center [446, 281] width 94 height 17
select select "8"
select select "2025"
select select "9"
select select "2025"
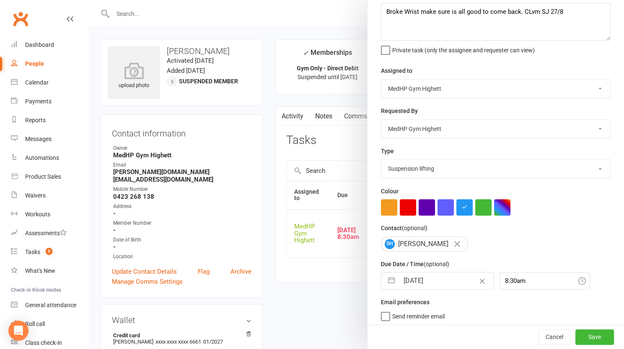
select select "10"
select select "2025"
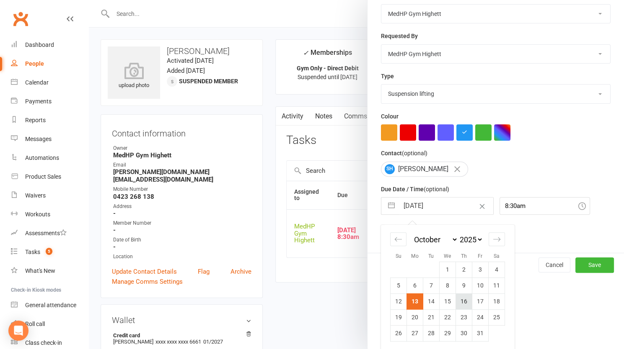
click at [460, 303] on td "16" at bounding box center [464, 302] width 16 height 16
type input "[DATE]"
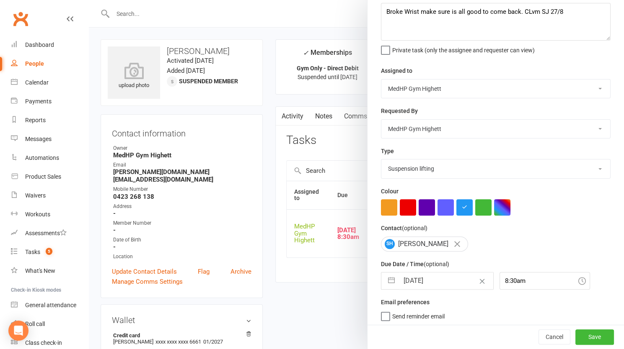
scroll to position [0, 0]
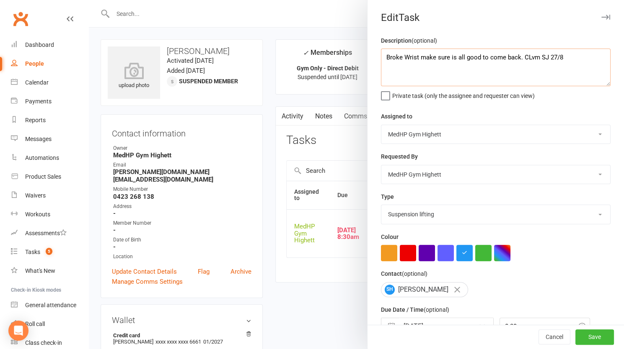
click at [568, 52] on textarea "Broke Wrist make sure is all good to come back. CLvm SJ 27/8" at bounding box center [496, 68] width 230 height 38
click at [473, 74] on textarea "Broke Wrist make sure is all good to come back. CLvm SJ 27/8 Restart membership…" at bounding box center [496, 68] width 230 height 38
click at [558, 69] on textarea "Broke Wrist make sure is all good to come back. CLvm SJ 27/8 Restart membership…" at bounding box center [496, 68] width 230 height 38
type textarea "Broke Wrist make sure is all good to come back. CLvm SJ 27/8 Restart membership…"
click at [575, 339] on button "Save" at bounding box center [594, 337] width 39 height 15
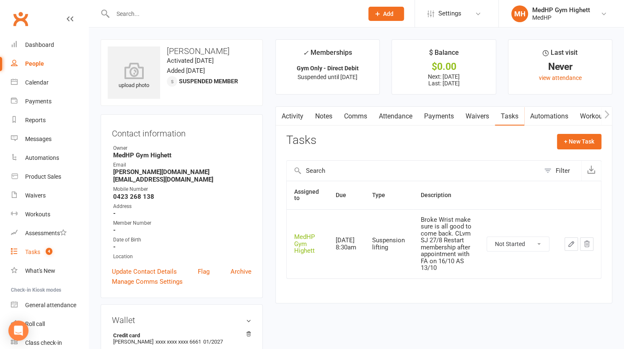
click at [59, 248] on link "Tasks 4" at bounding box center [50, 252] width 78 height 19
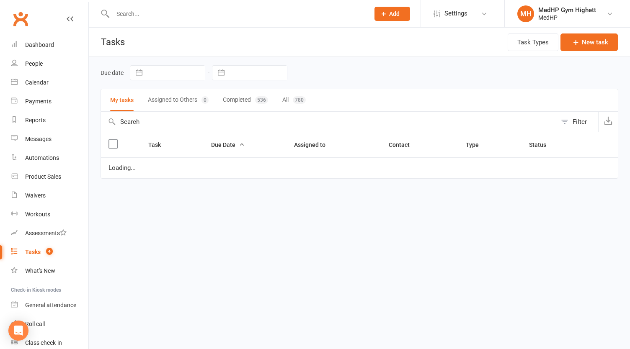
select select "started"
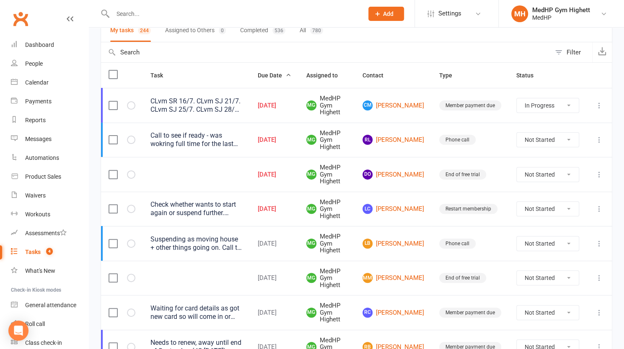
scroll to position [71, 0]
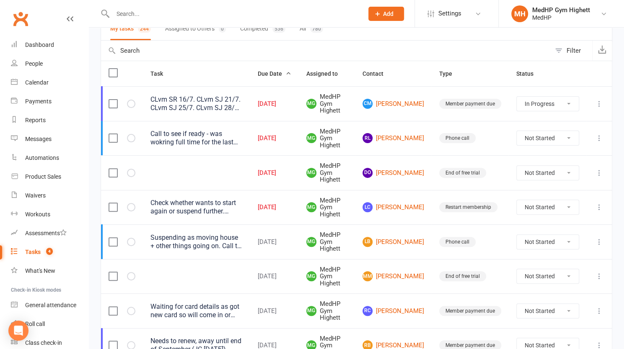
click at [150, 20] on div at bounding box center [229, 13] width 257 height 27
click at [156, 14] on input "text" at bounding box center [233, 14] width 247 height 12
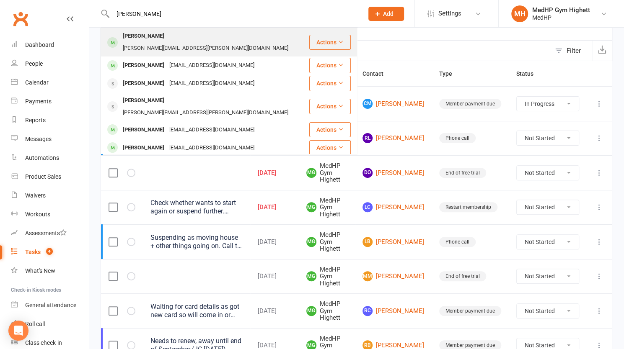
type input "[PERSON_NAME]"
click at [156, 33] on div "[PERSON_NAME]" at bounding box center [143, 36] width 47 height 12
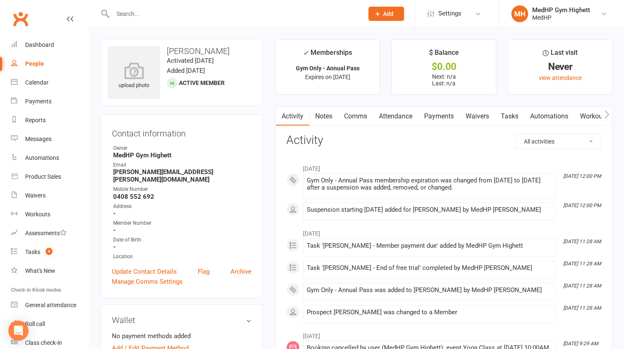
click at [150, 20] on div at bounding box center [229, 13] width 257 height 27
click at [151, 18] on input "text" at bounding box center [233, 14] width 247 height 12
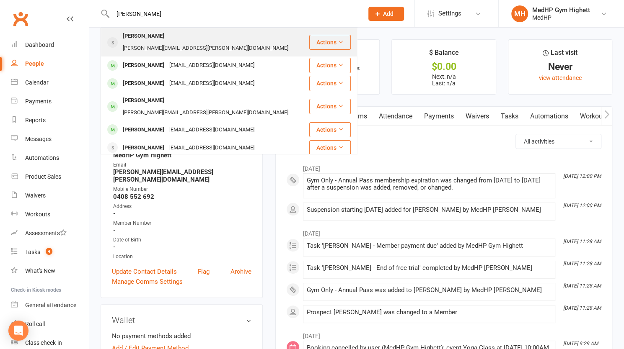
type input "[PERSON_NAME]"
click at [153, 38] on div "[PERSON_NAME]" at bounding box center [143, 36] width 47 height 12
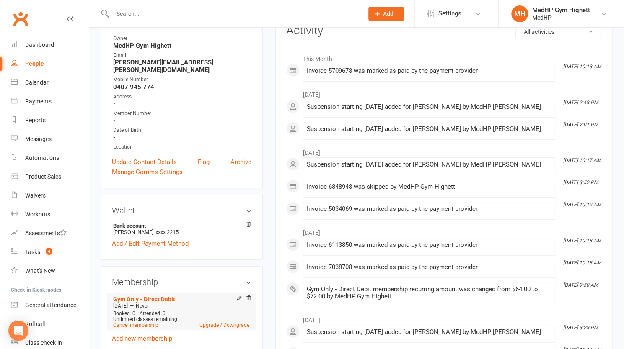
scroll to position [138, 0]
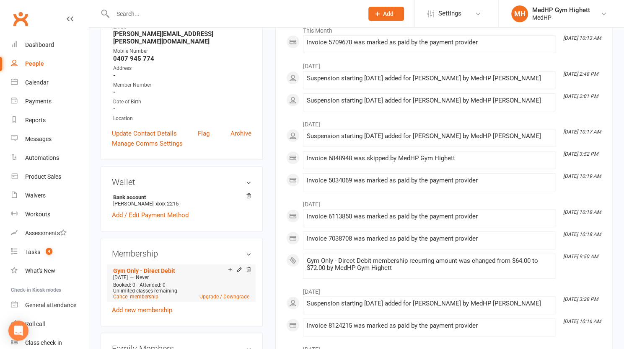
click at [149, 294] on link "Cancel membership" at bounding box center [135, 297] width 45 height 6
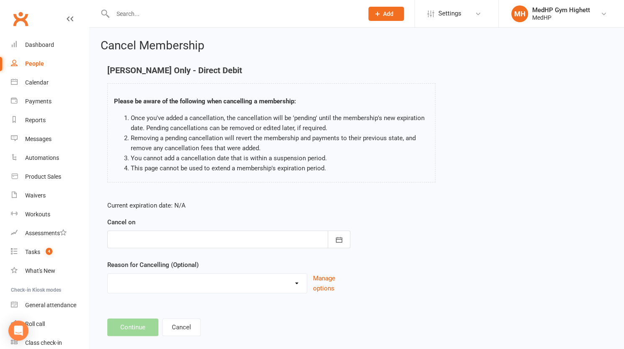
click at [159, 233] on div at bounding box center [228, 240] width 243 height 18
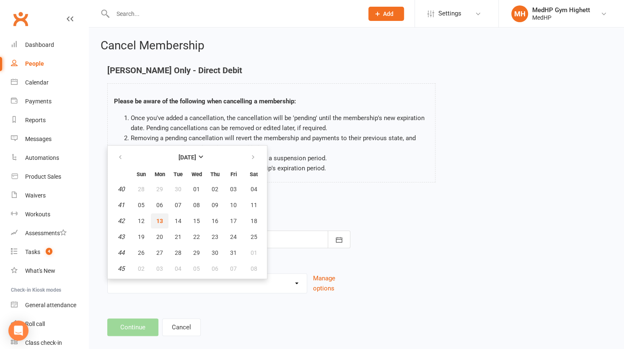
click at [163, 220] on button "13" at bounding box center [160, 221] width 18 height 15
type input "[DATE]"
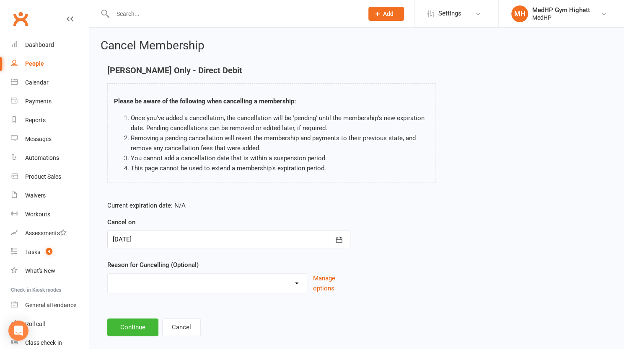
click at [160, 287] on select "Holiday Injury Other reason" at bounding box center [207, 282] width 199 height 17
select select "2"
click at [108, 274] on select "Holiday Injury Other reason" at bounding box center [207, 282] width 199 height 17
click at [146, 327] on input at bounding box center [228, 328] width 243 height 18
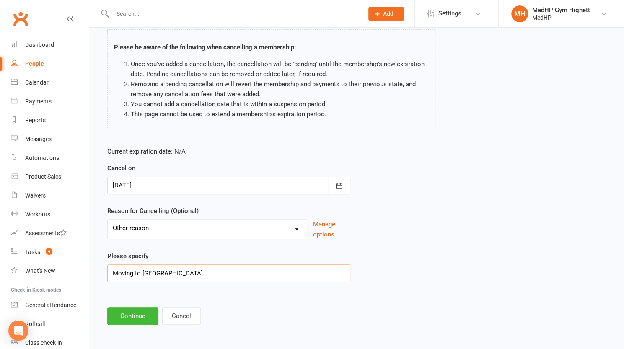
type input "Moving to [GEOGRAPHIC_DATA]"
click at [142, 305] on main "[PERSON_NAME] Only - Direct Debit Please be aware of the following when cancell…" at bounding box center [357, 168] width 512 height 313
click at [142, 320] on button "Continue" at bounding box center [132, 317] width 51 height 18
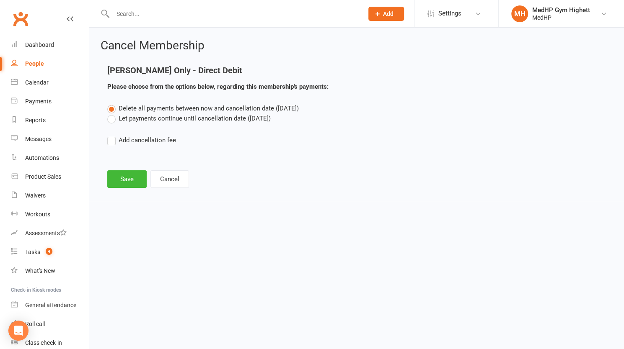
scroll to position [0, 0]
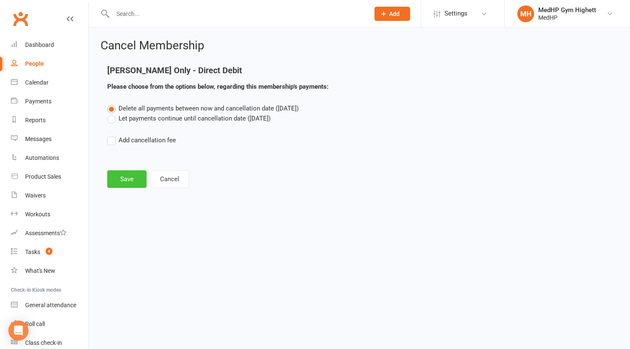
click at [132, 177] on button "Save" at bounding box center [126, 180] width 39 height 18
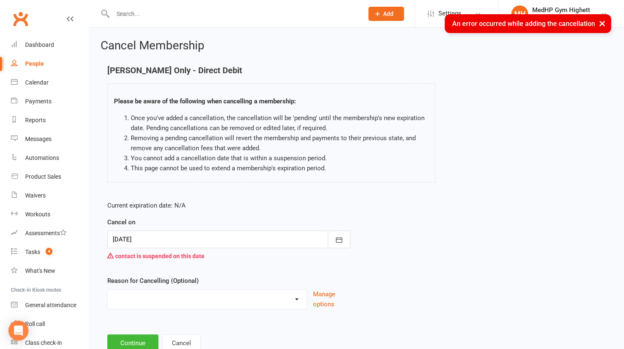
scroll to position [28, 0]
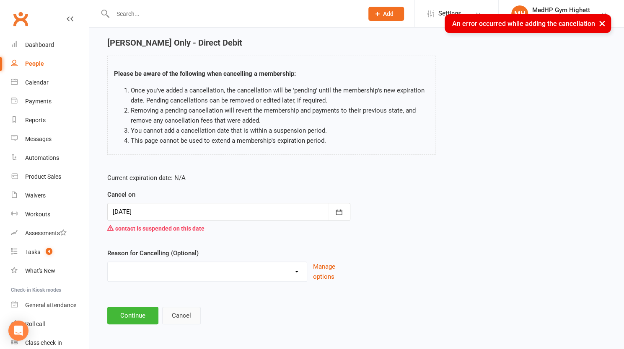
click at [183, 309] on button "Cancel" at bounding box center [181, 316] width 39 height 18
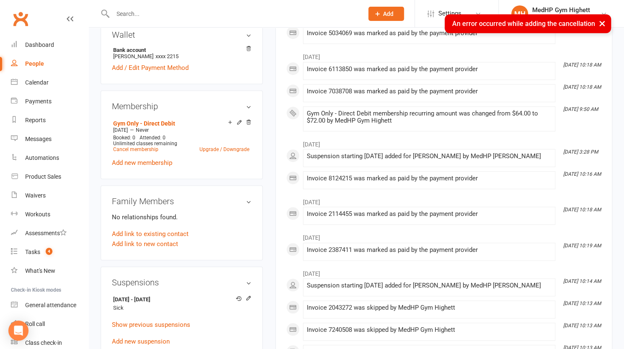
scroll to position [429, 0]
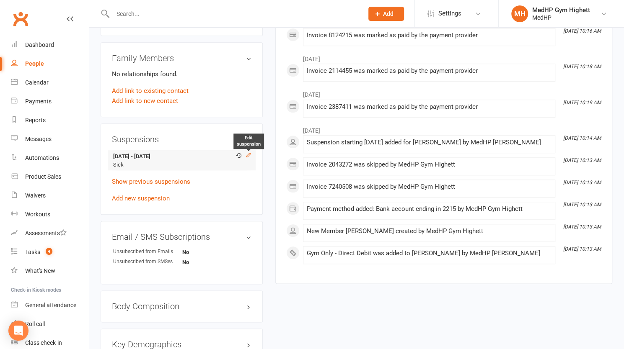
click at [248, 152] on icon at bounding box center [249, 155] width 6 height 6
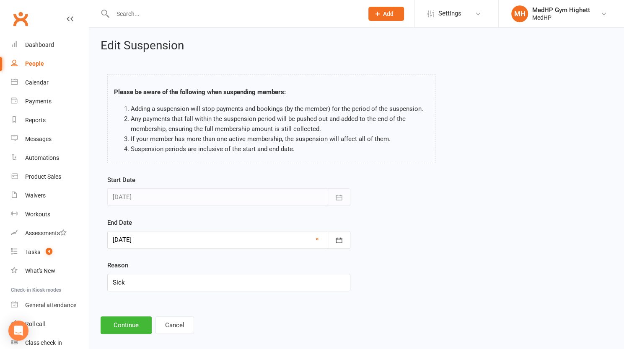
click at [195, 238] on div at bounding box center [228, 240] width 243 height 18
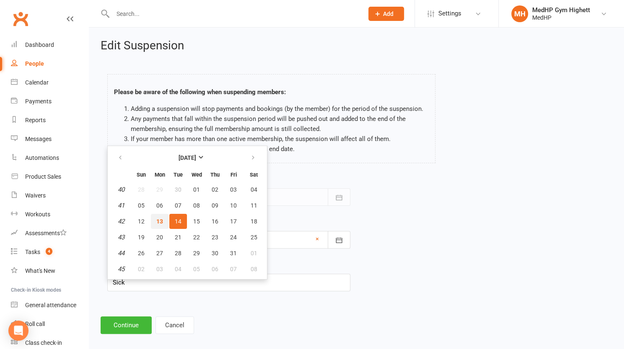
click at [163, 220] on button "13" at bounding box center [160, 221] width 18 height 15
type input "[DATE]"
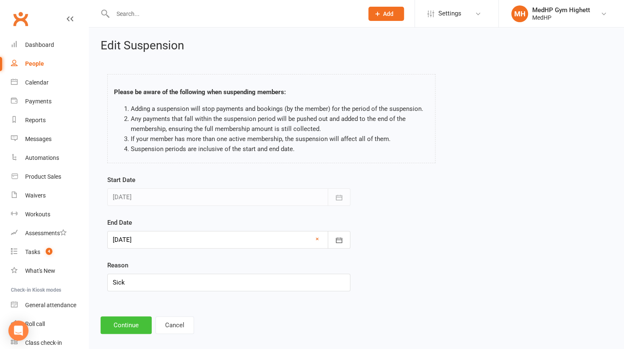
click at [127, 331] on button "Continue" at bounding box center [126, 326] width 51 height 18
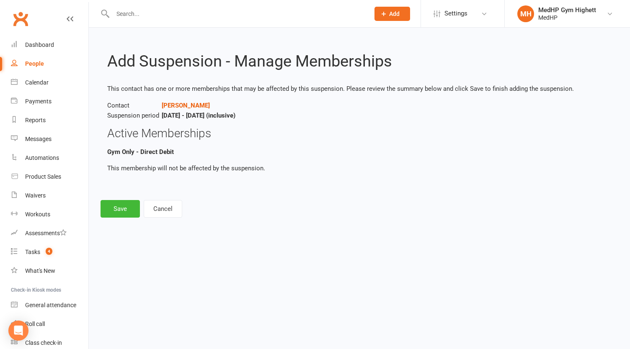
click at [130, 197] on div "Add Suspension - Manage Memberships This contact has one or more memberships th…" at bounding box center [359, 129] width 541 height 202
click at [122, 216] on button "Save" at bounding box center [120, 209] width 39 height 18
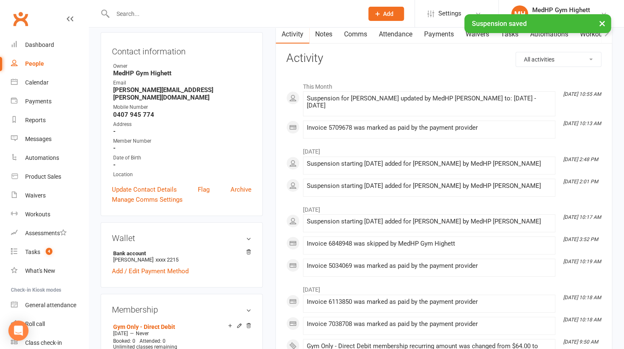
scroll to position [132, 0]
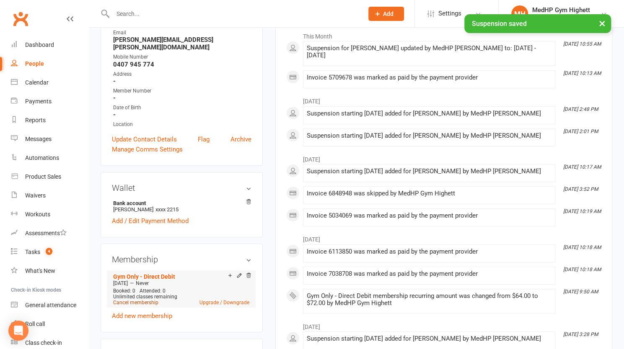
click at [139, 300] on link "Cancel membership" at bounding box center [135, 303] width 45 height 6
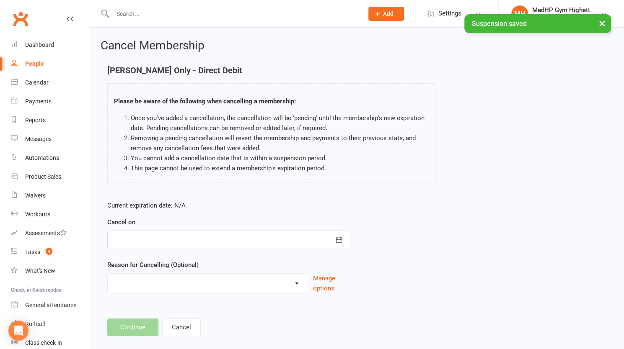
click at [170, 235] on div at bounding box center [228, 240] width 243 height 18
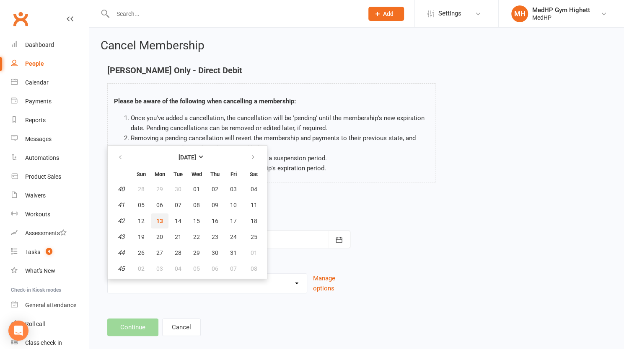
click at [155, 217] on button "13" at bounding box center [160, 221] width 18 height 15
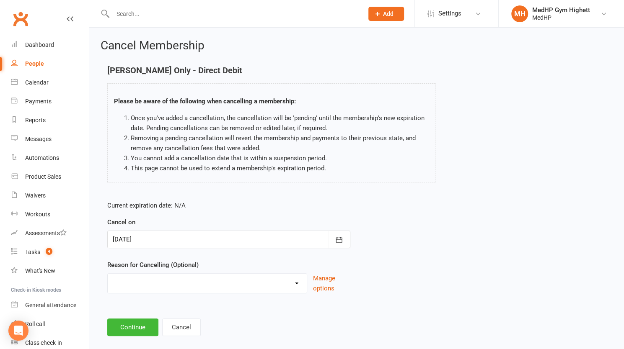
click at [163, 252] on form "Current expiration date: N/A Cancel on [DATE] [DATE] Sun Mon Tue Wed Thu Fri Sa…" at bounding box center [228, 247] width 243 height 93
click at [169, 248] on form "Current expiration date: N/A Cancel on [DATE] [DATE] Sun Mon Tue Wed Thu Fri Sa…" at bounding box center [228, 247] width 243 height 93
click at [172, 244] on div at bounding box center [228, 240] width 243 height 18
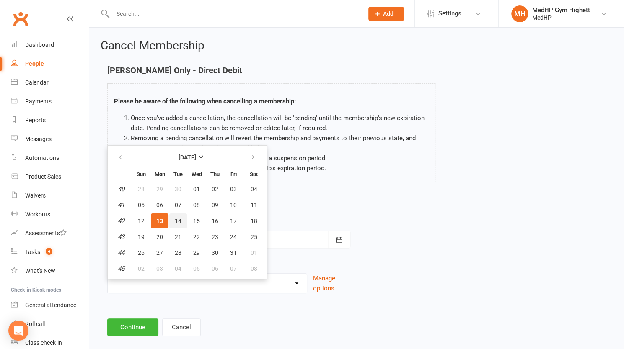
click at [173, 219] on button "14" at bounding box center [178, 221] width 18 height 15
type input "[DATE]"
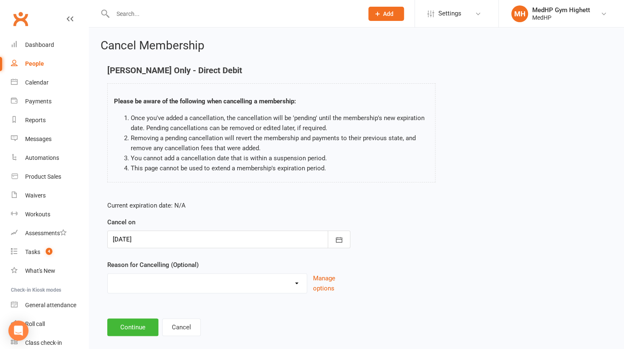
click at [162, 284] on select "Holiday Injury Other reason" at bounding box center [207, 282] width 199 height 17
select select "2"
click at [108, 274] on select "Holiday Injury Other reason" at bounding box center [207, 282] width 199 height 17
click at [147, 328] on input at bounding box center [228, 328] width 243 height 18
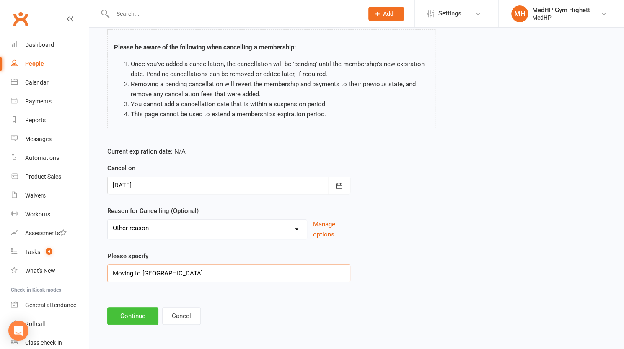
type input "Moving to [GEOGRAPHIC_DATA]"
click at [138, 316] on button "Continue" at bounding box center [132, 317] width 51 height 18
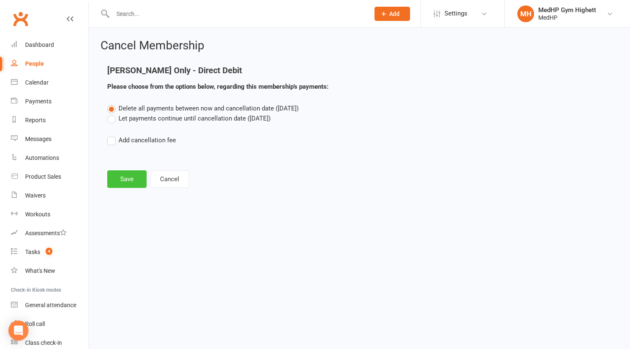
click at [129, 182] on button "Save" at bounding box center [126, 180] width 39 height 18
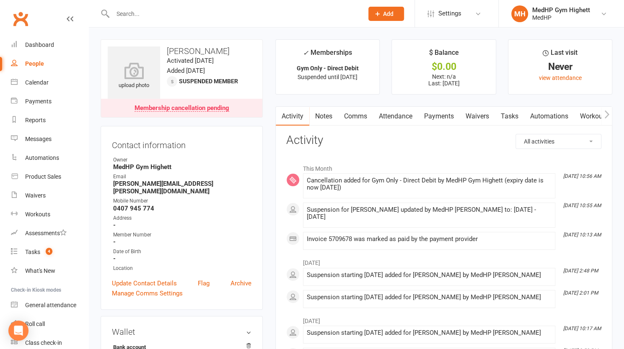
click at [217, 8] on input "text" at bounding box center [233, 14] width 247 height 12
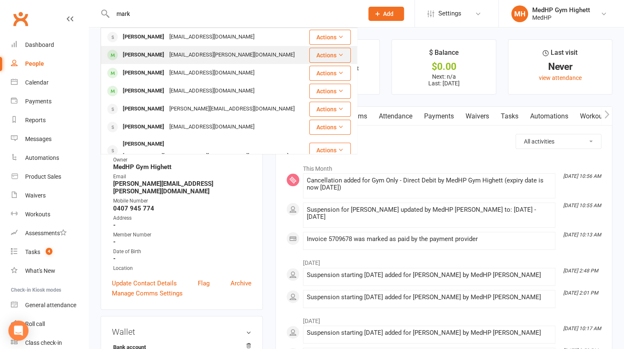
type input "mark"
click at [171, 57] on div "[EMAIL_ADDRESS][PERSON_NAME][DOMAIN_NAME]" at bounding box center [232, 55] width 130 height 12
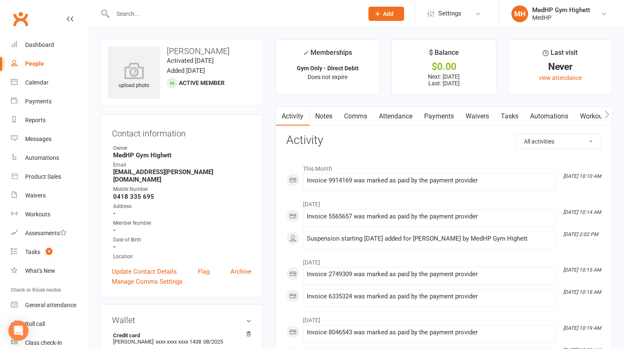
click at [508, 113] on link "Tasks" at bounding box center [509, 116] width 29 height 19
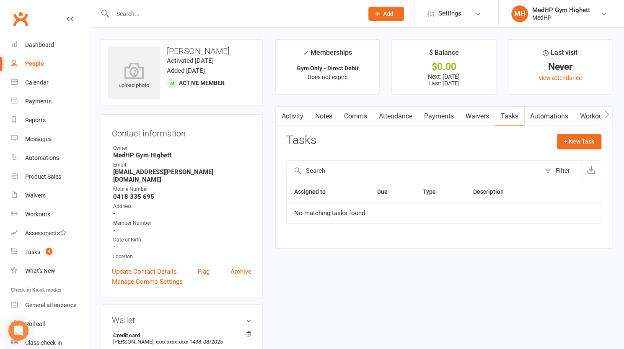
click at [432, 117] on link "Payments" at bounding box center [438, 116] width 41 height 19
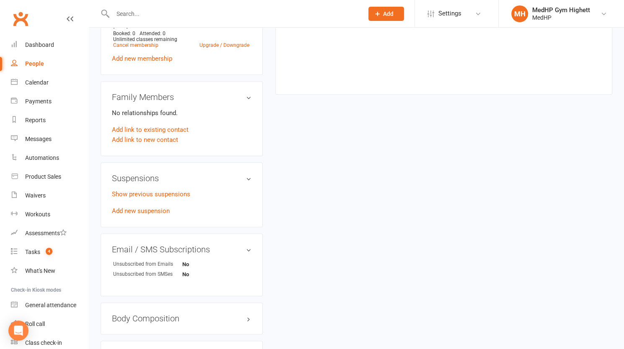
scroll to position [391, 0]
click at [156, 207] on link "Add new suspension" at bounding box center [141, 211] width 58 height 8
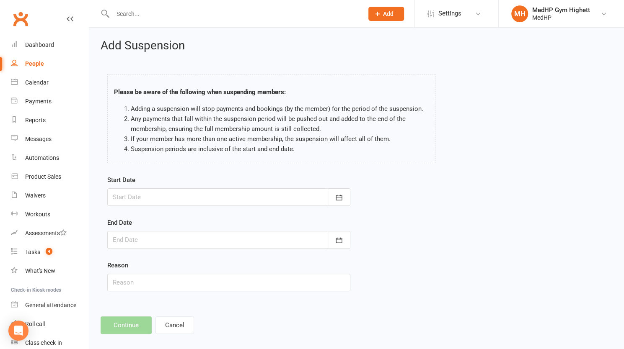
click at [147, 200] on div at bounding box center [228, 198] width 243 height 18
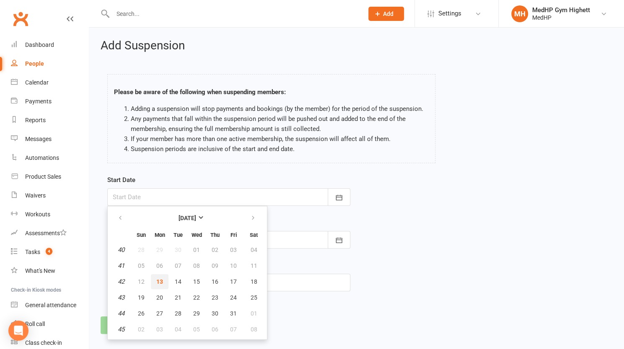
click at [154, 282] on button "13" at bounding box center [160, 281] width 18 height 15
type input "[DATE]"
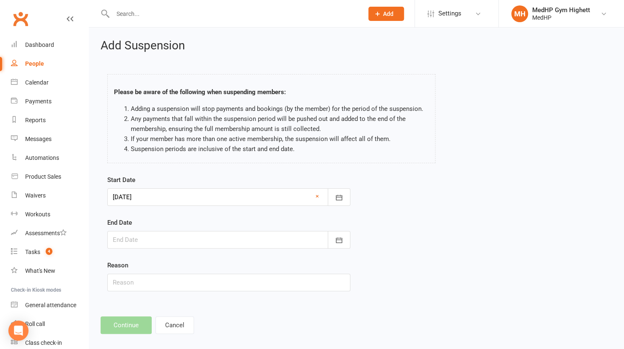
click at [153, 250] on form "Start Date [DATE] [DATE] Sun Mon Tue Wed Thu Fri Sat 40 28 29 30 01 02 03 04 41…" at bounding box center [228, 233] width 243 height 116
click at [166, 243] on div at bounding box center [228, 240] width 243 height 18
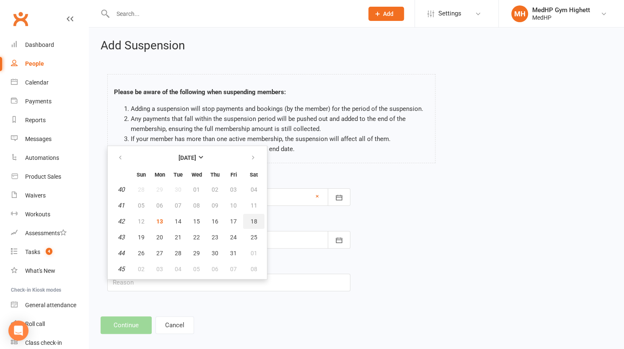
click at [260, 225] on button "18" at bounding box center [253, 221] width 21 height 15
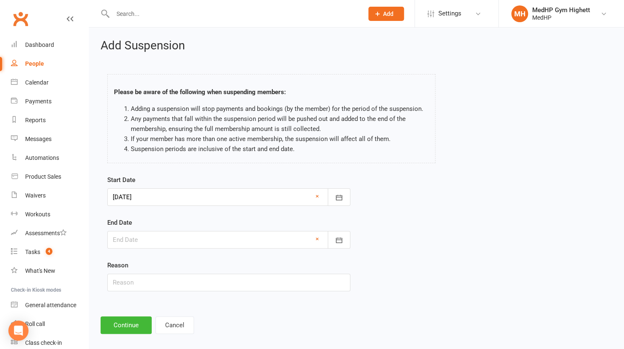
type input "[DATE]"
click at [134, 287] on input "text" at bounding box center [228, 283] width 243 height 18
type input "Away"
click at [121, 322] on button "Continue" at bounding box center [126, 326] width 51 height 18
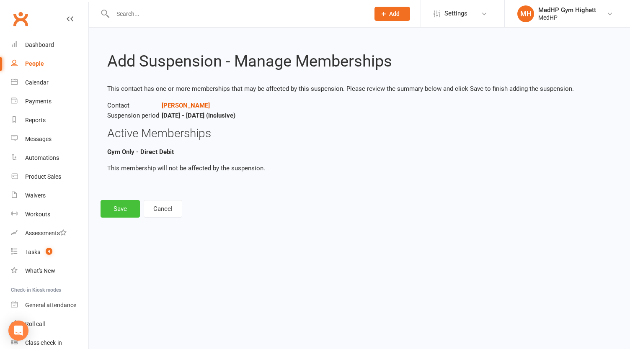
click at [123, 205] on button "Save" at bounding box center [120, 209] width 39 height 18
